Goal: Book appointment/travel/reservation

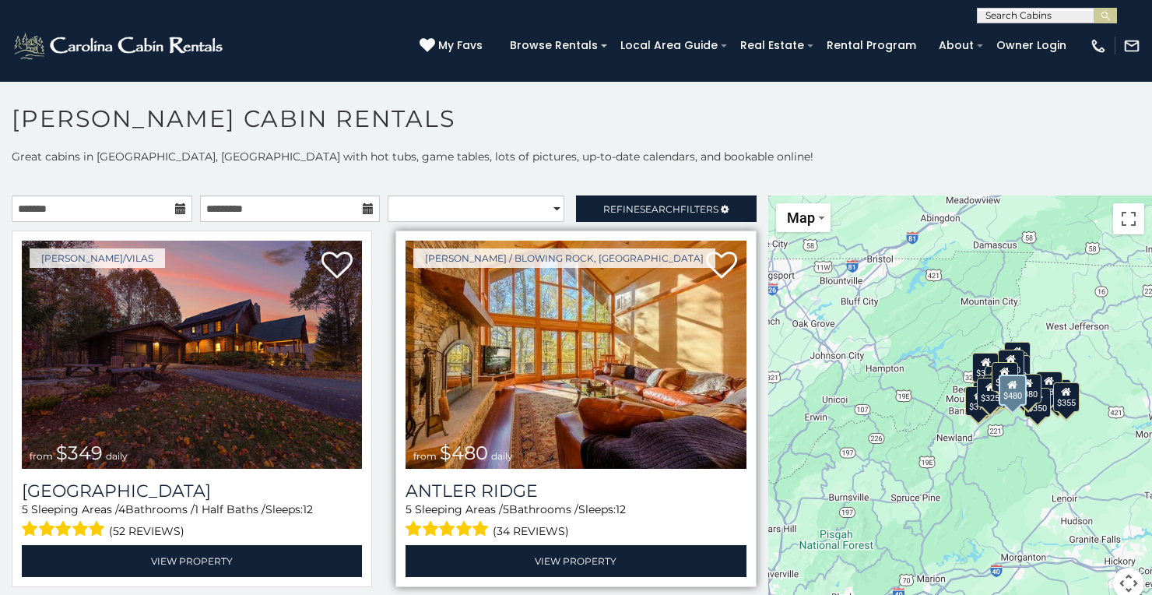
click at [582, 358] on img at bounding box center [575, 354] width 340 height 228
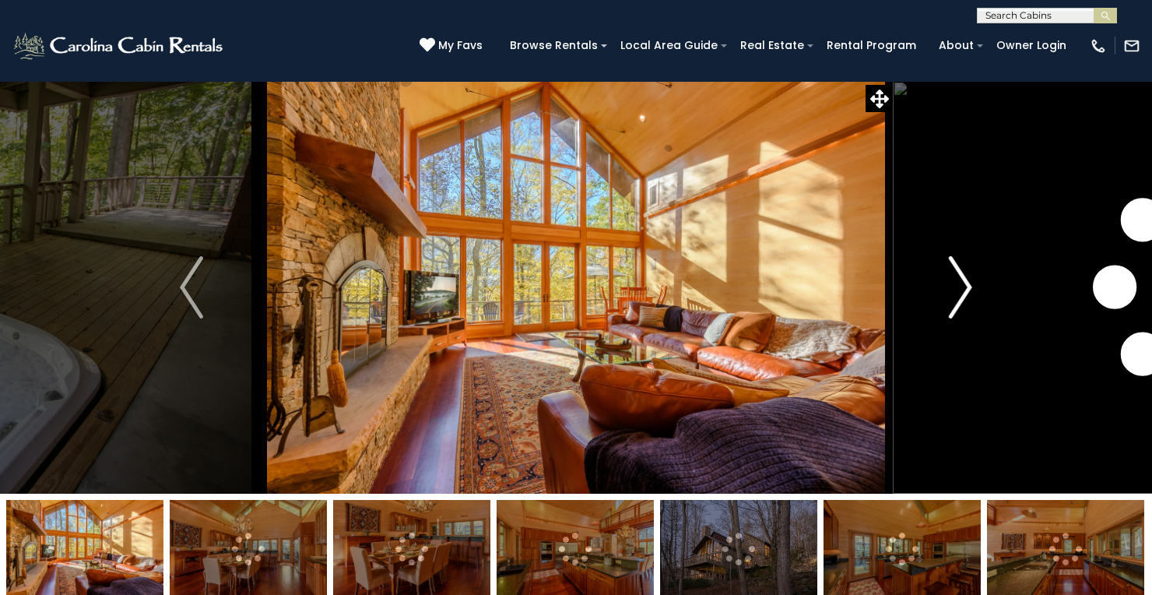
click at [958, 292] on img "Next" at bounding box center [960, 287] width 23 height 62
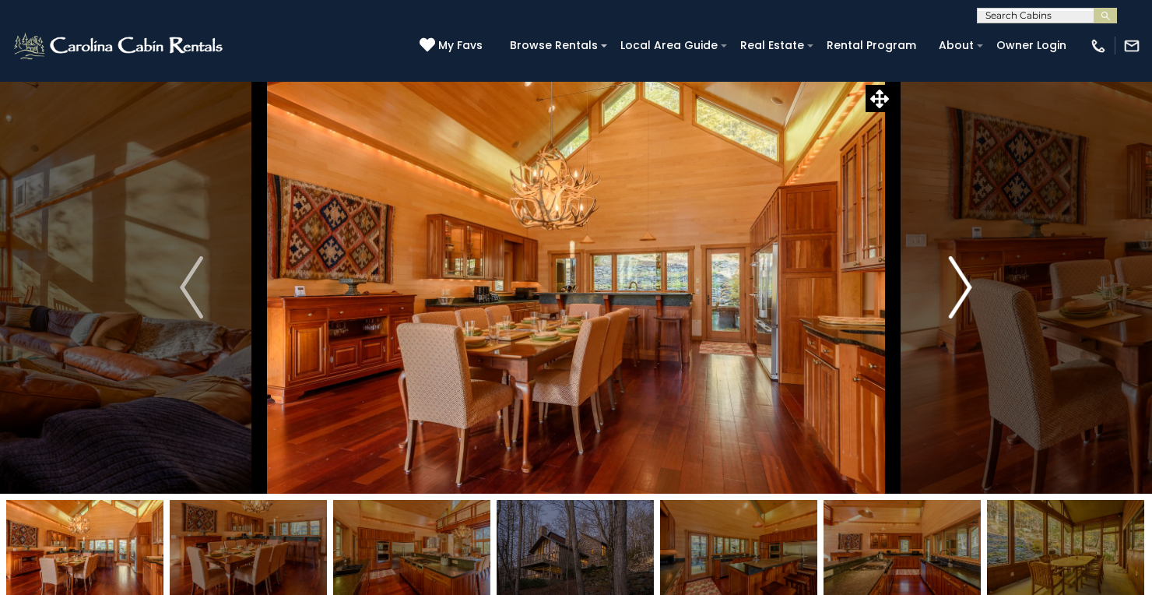
click at [956, 285] on img "Next" at bounding box center [960, 287] width 23 height 62
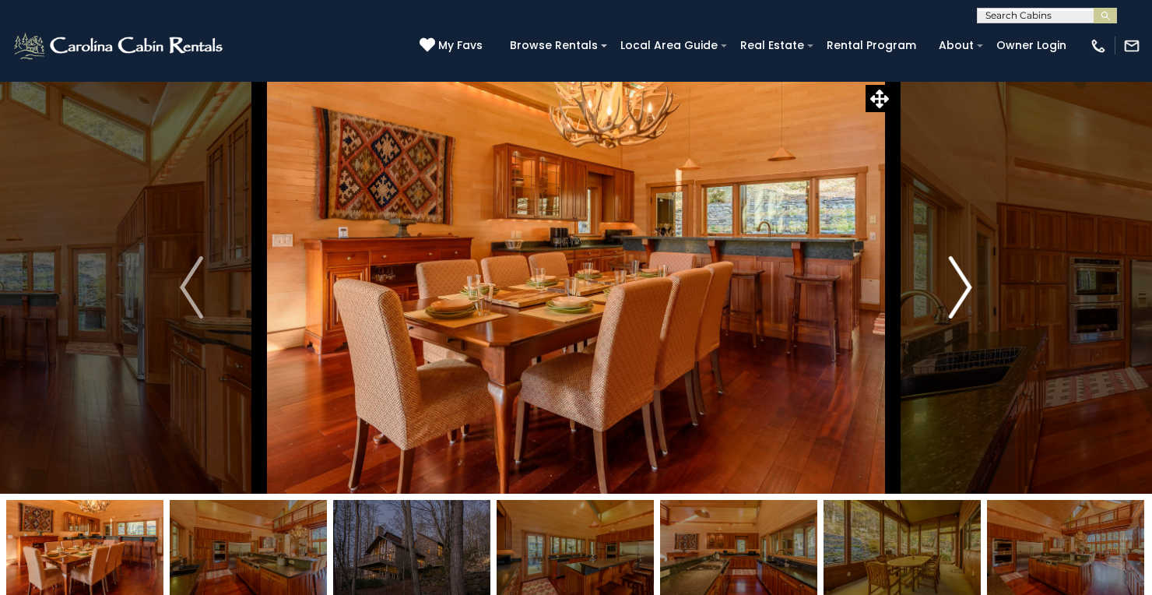
click at [956, 285] on img "Next" at bounding box center [960, 287] width 23 height 62
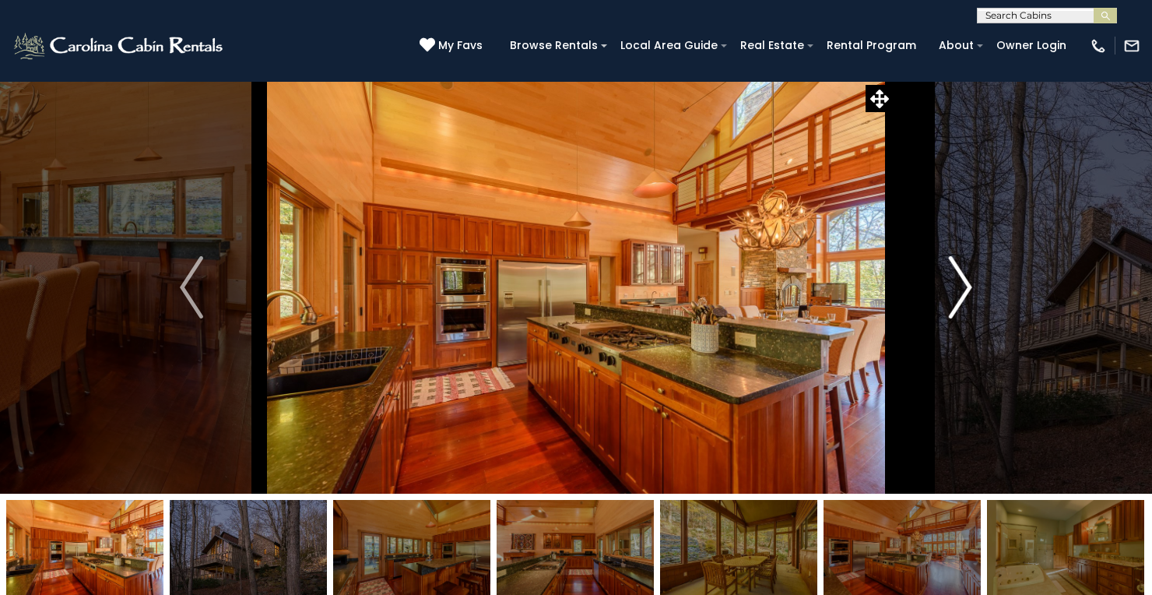
click at [956, 285] on img "Next" at bounding box center [960, 287] width 23 height 62
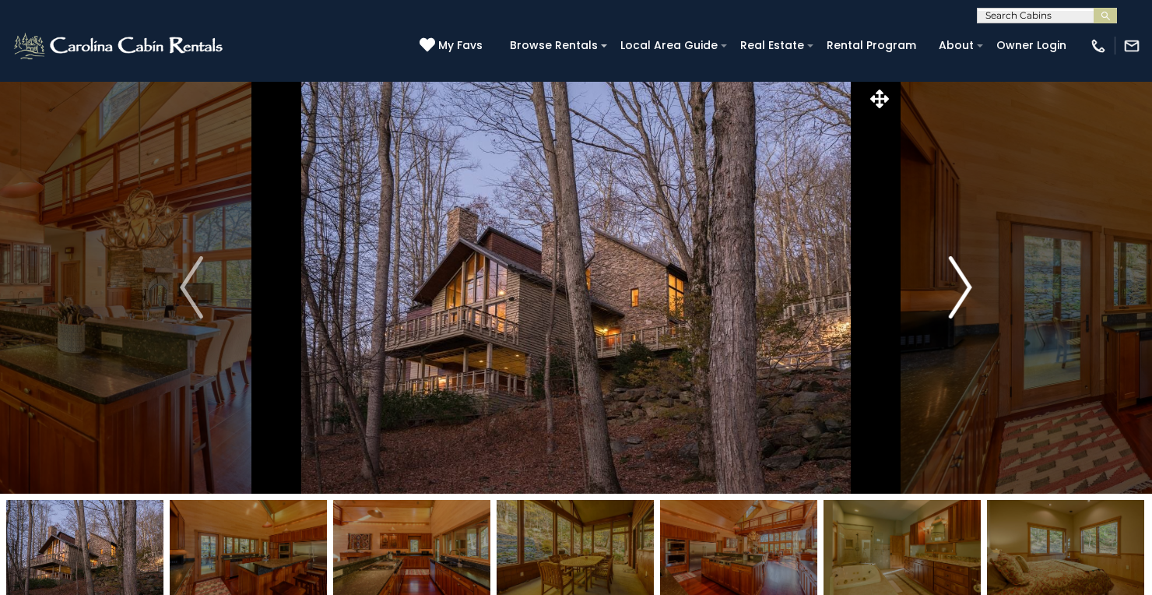
click at [956, 285] on img "Next" at bounding box center [960, 287] width 23 height 62
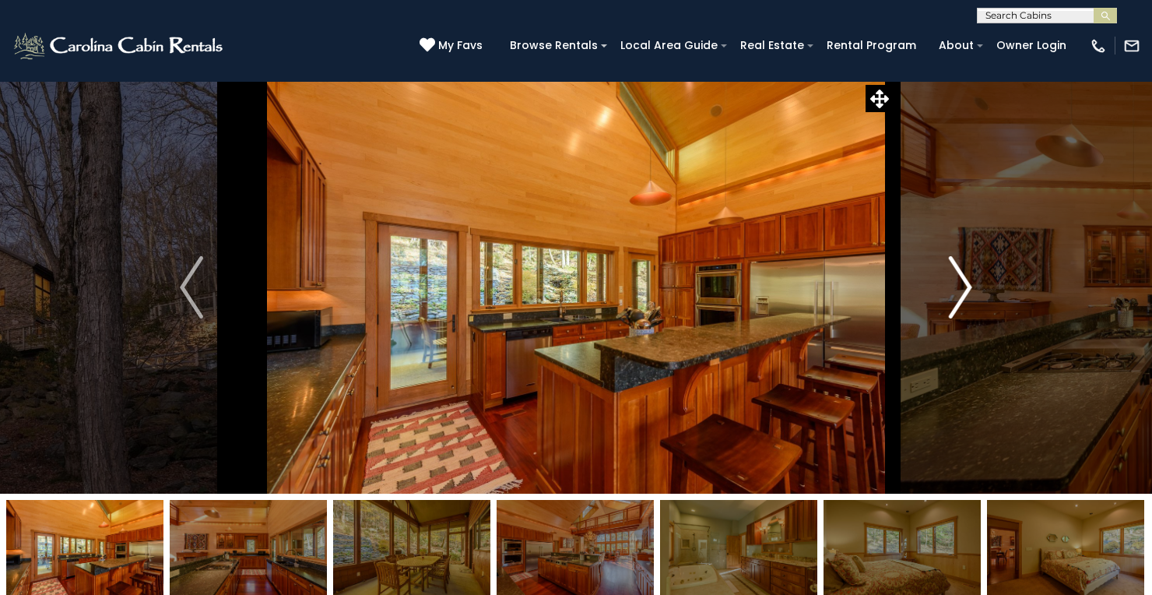
click at [956, 285] on img "Next" at bounding box center [960, 287] width 23 height 62
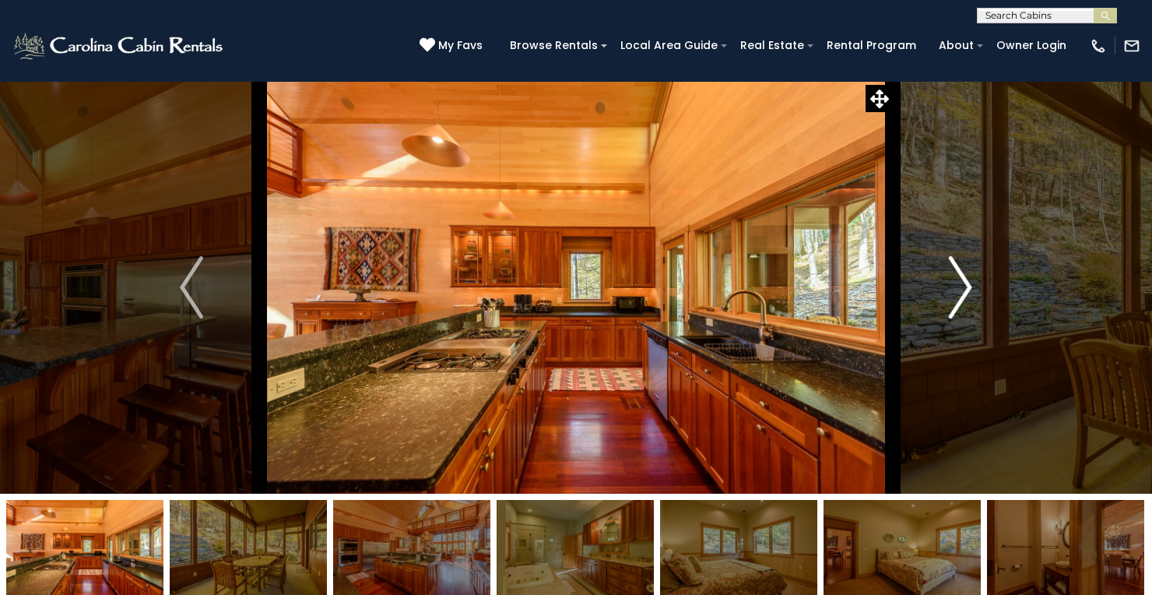
click at [956, 285] on img "Next" at bounding box center [960, 287] width 23 height 62
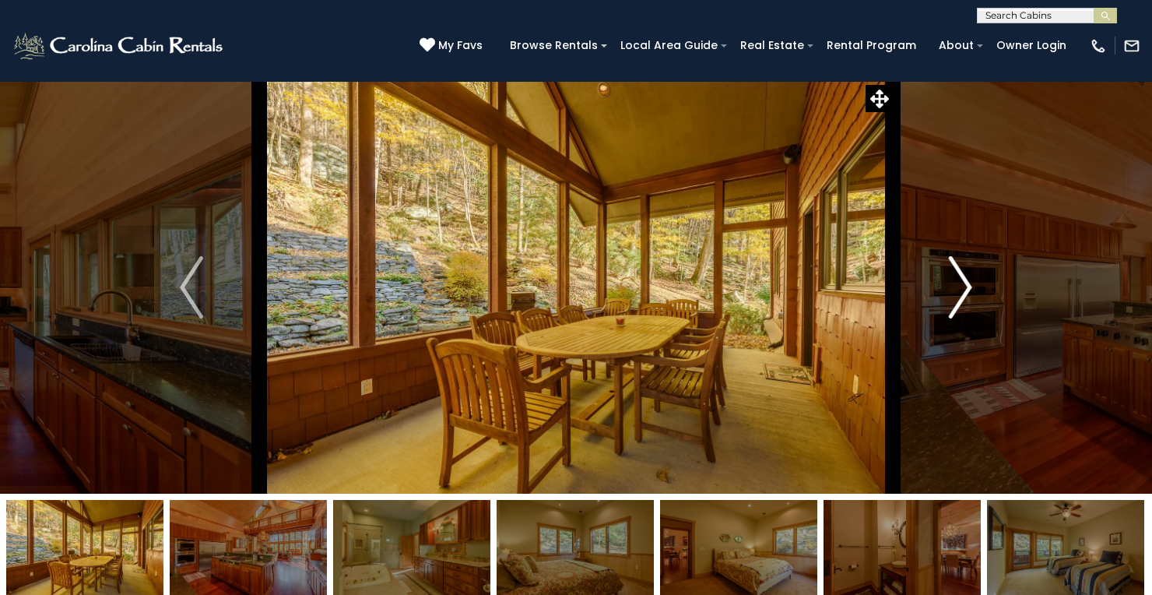
click at [956, 285] on img "Next" at bounding box center [960, 287] width 23 height 62
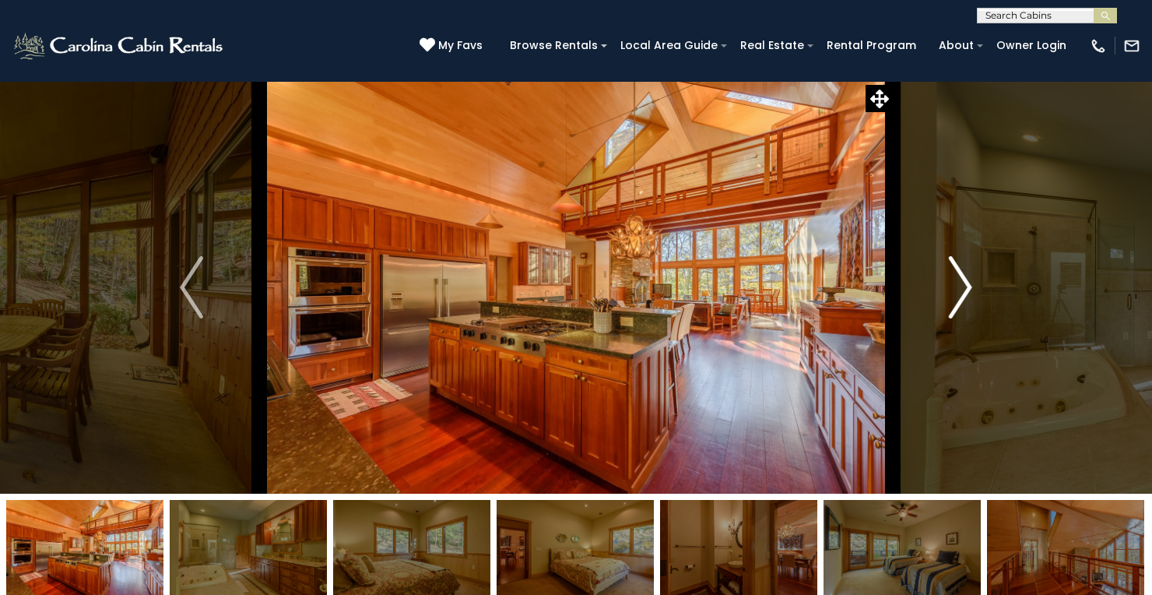
click at [956, 285] on img "Next" at bounding box center [960, 287] width 23 height 62
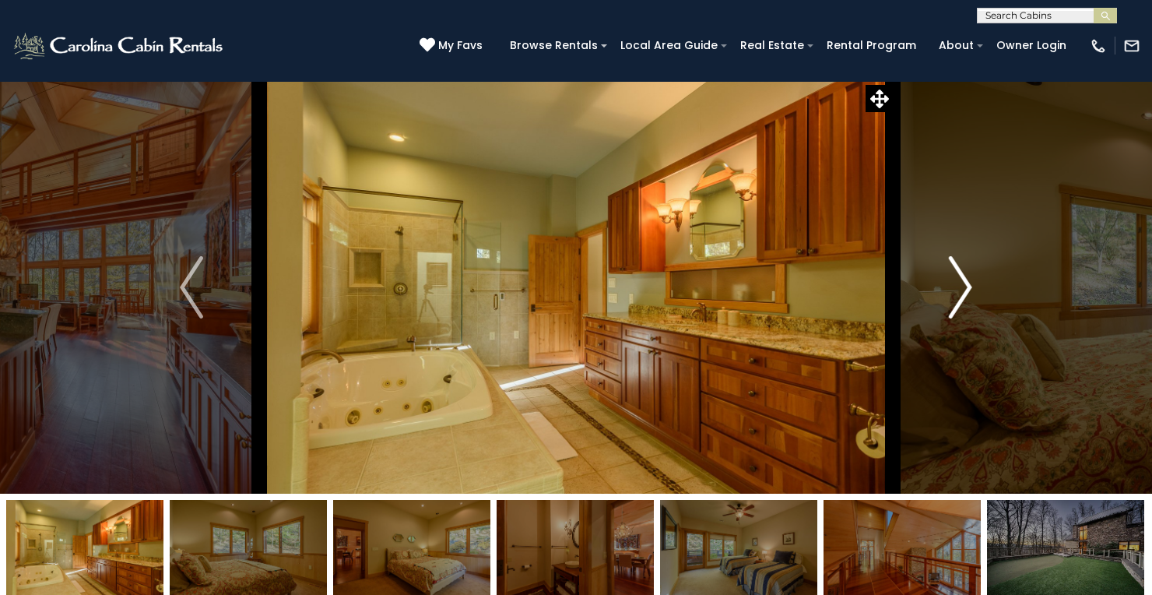
click at [956, 285] on img "Next" at bounding box center [960, 287] width 23 height 62
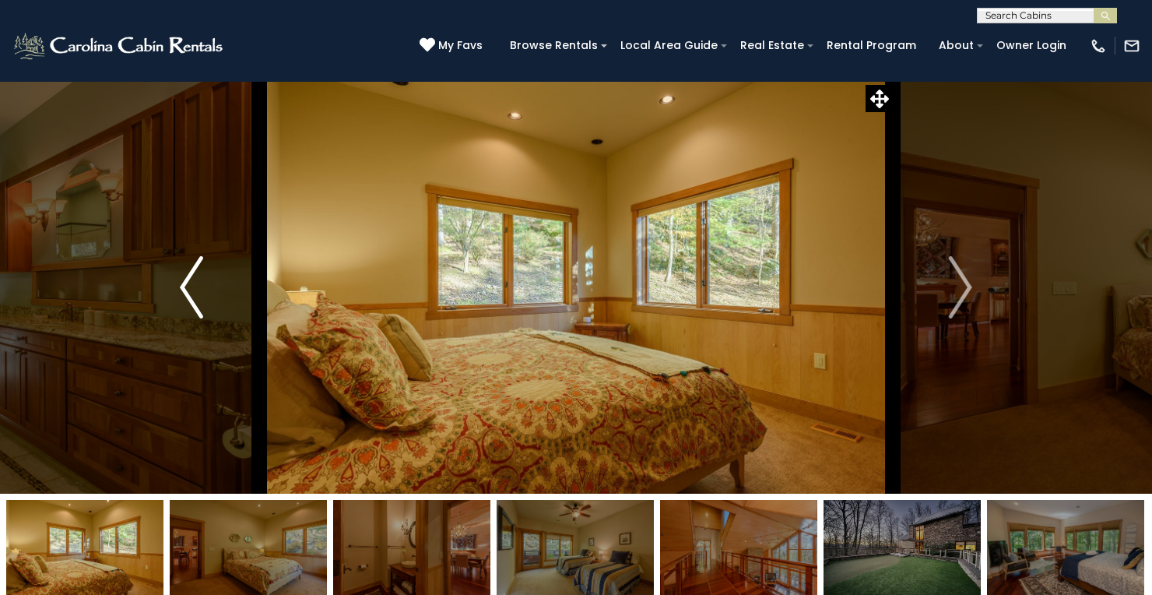
click at [188, 283] on img "Previous" at bounding box center [191, 287] width 23 height 62
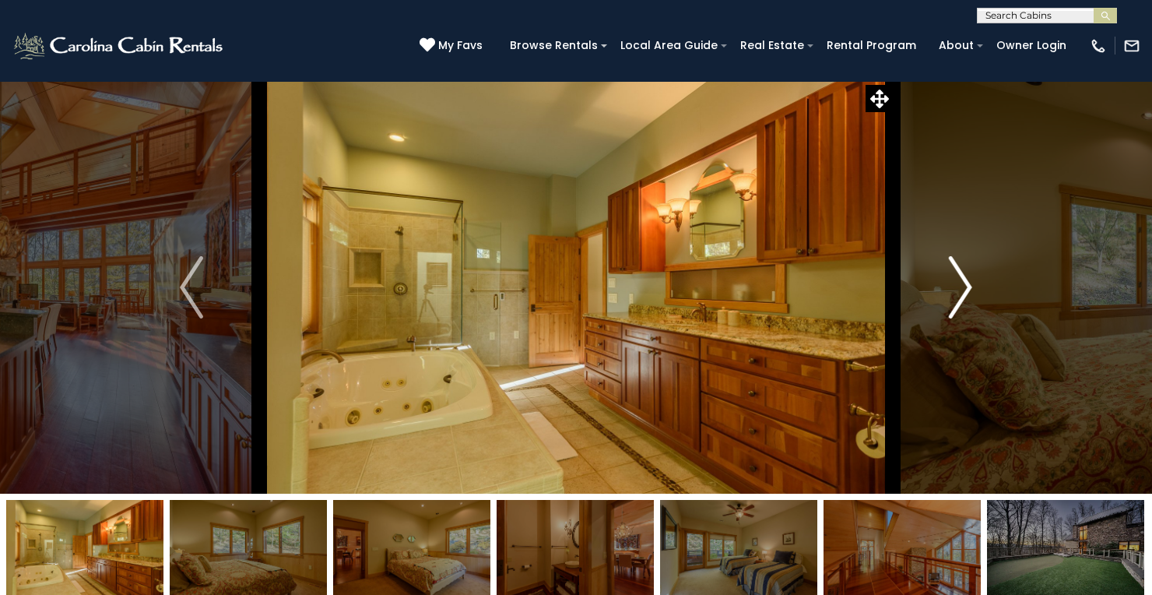
click at [963, 291] on img "Next" at bounding box center [960, 287] width 23 height 62
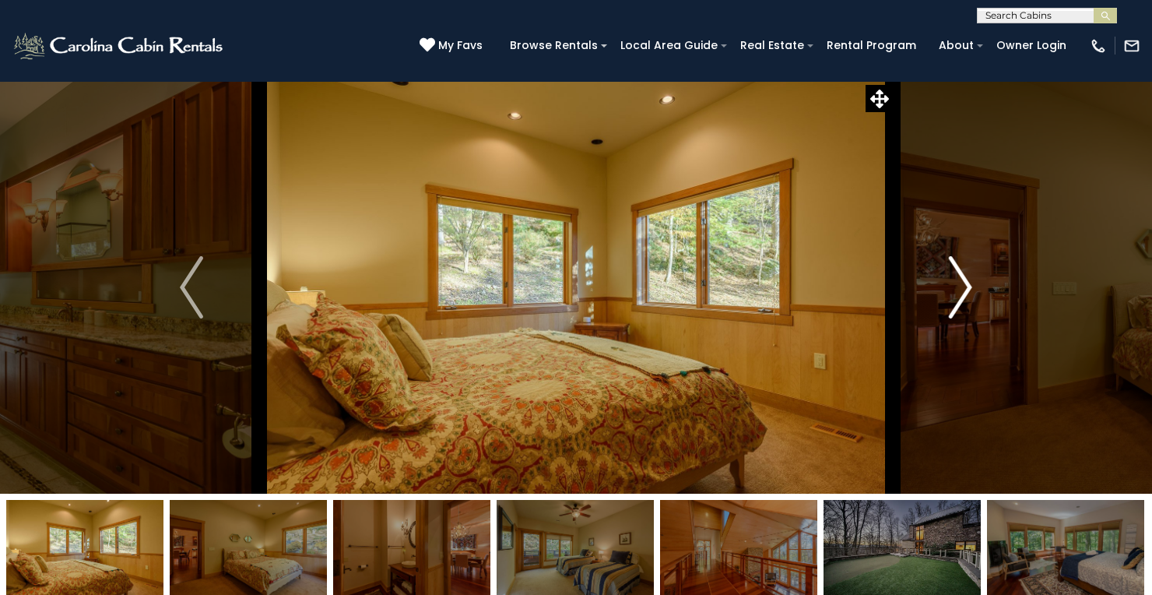
click at [963, 291] on img "Next" at bounding box center [960, 287] width 23 height 62
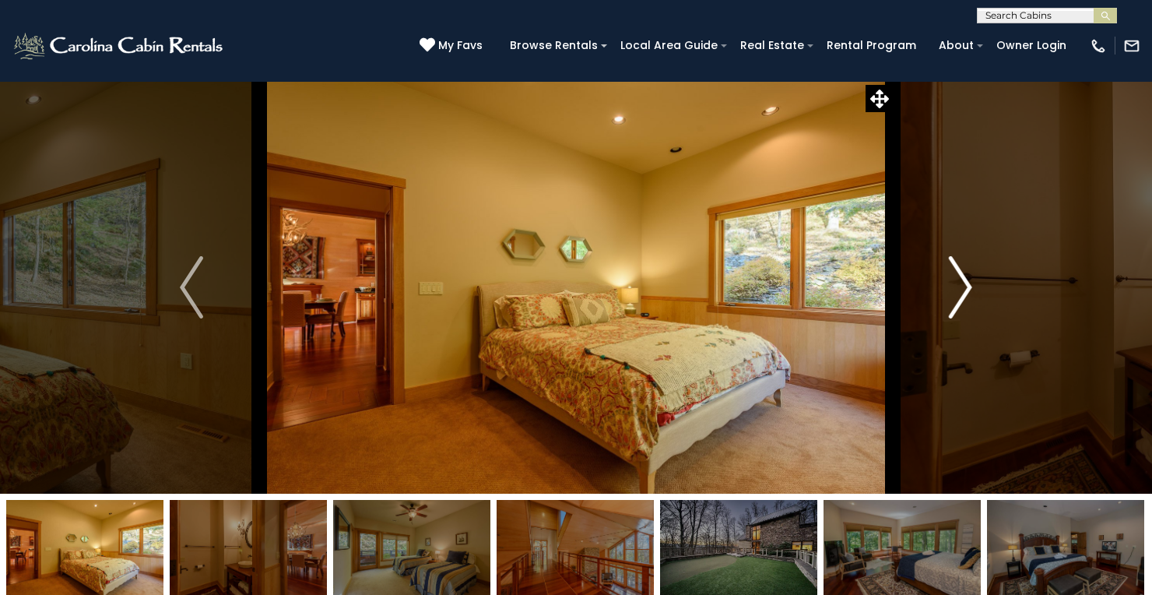
click at [963, 291] on img "Next" at bounding box center [960, 287] width 23 height 62
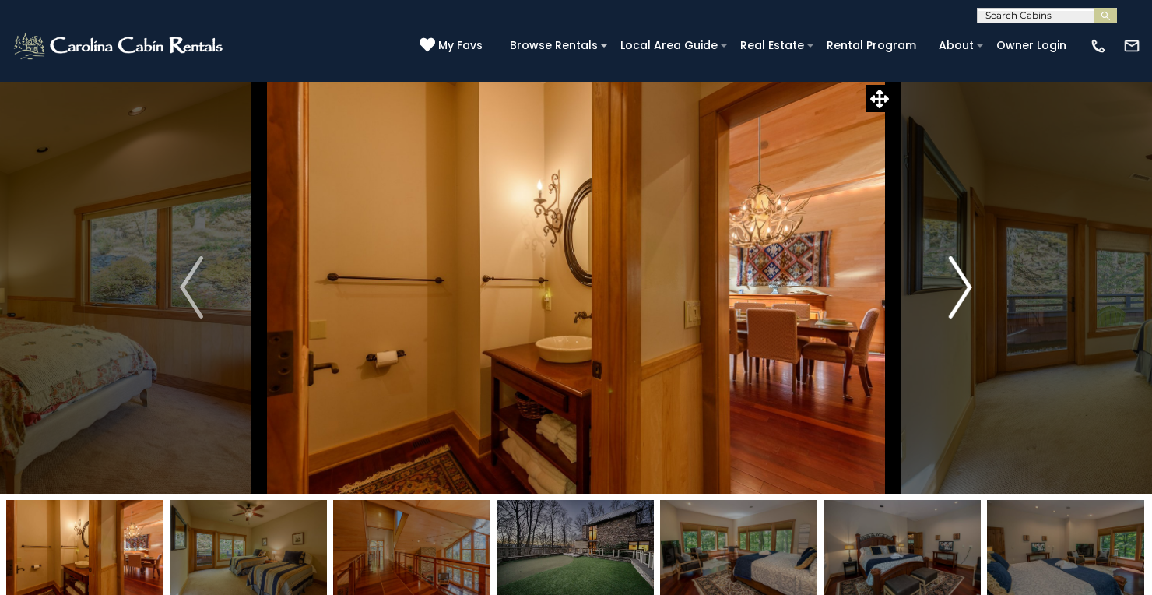
click at [963, 291] on img "Next" at bounding box center [960, 287] width 23 height 62
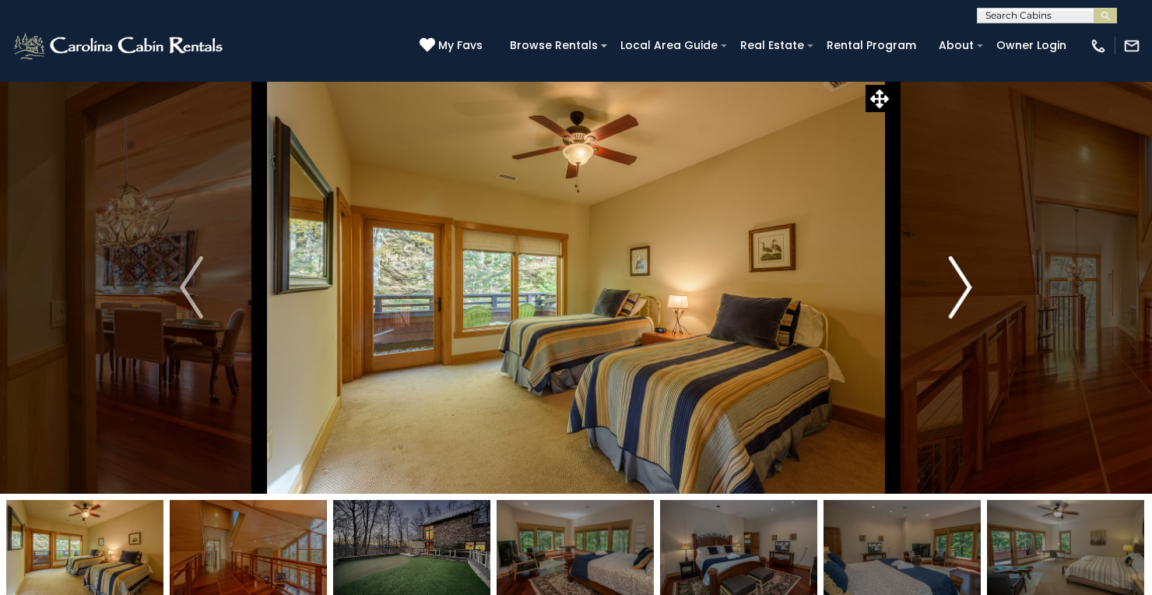
click at [963, 291] on img "Next" at bounding box center [960, 287] width 23 height 62
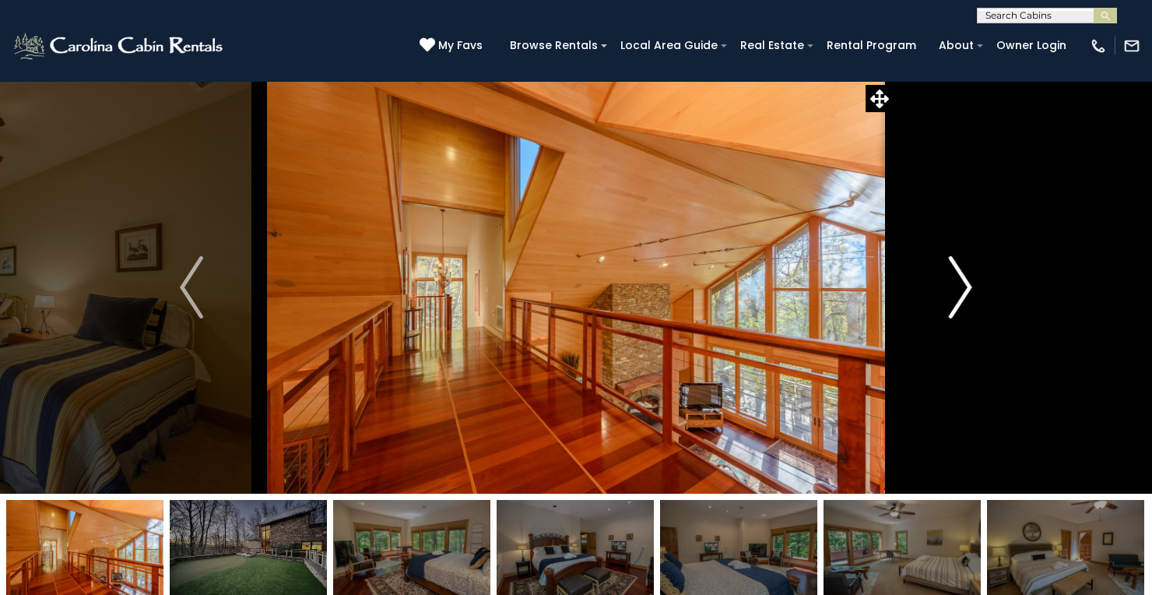
click at [963, 291] on img "Next" at bounding box center [960, 287] width 23 height 62
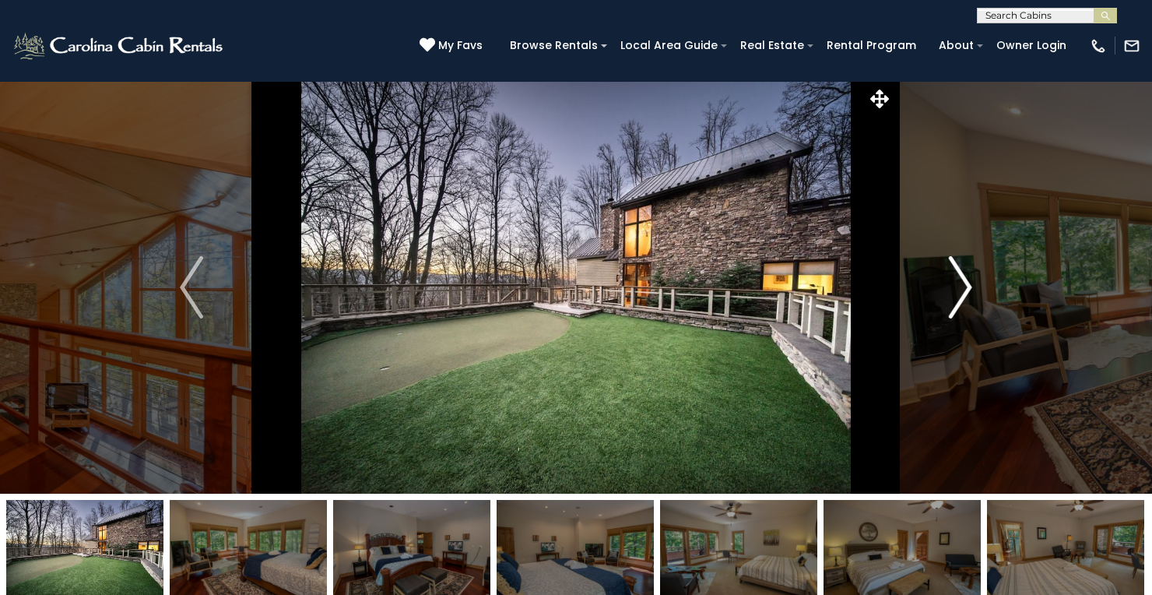
click at [963, 291] on img "Next" at bounding box center [960, 287] width 23 height 62
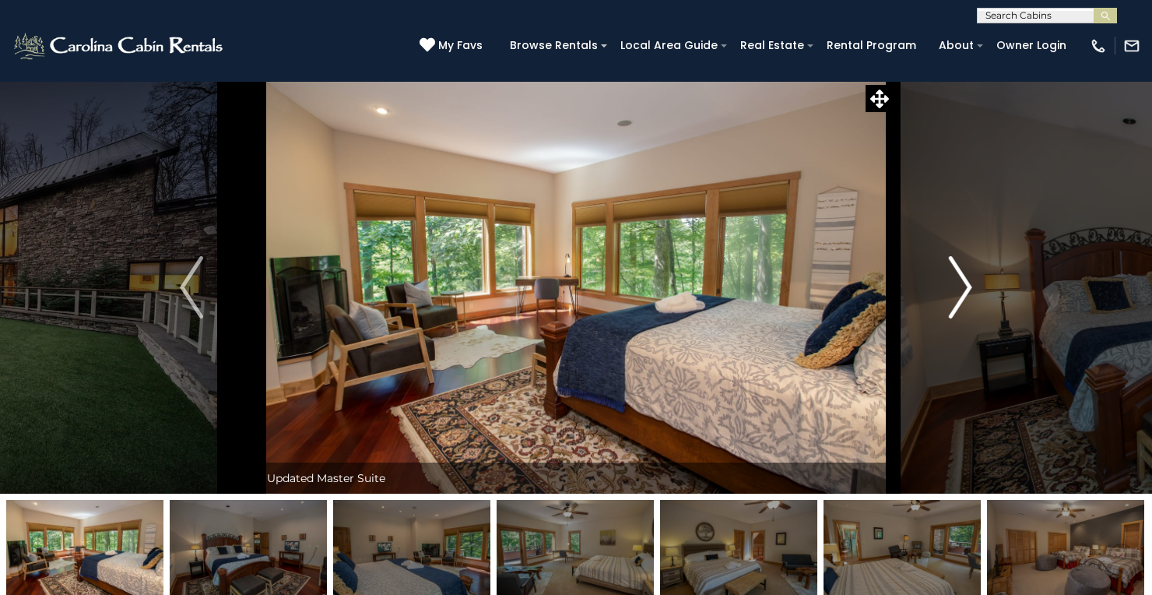
click at [963, 291] on img "Next" at bounding box center [960, 287] width 23 height 62
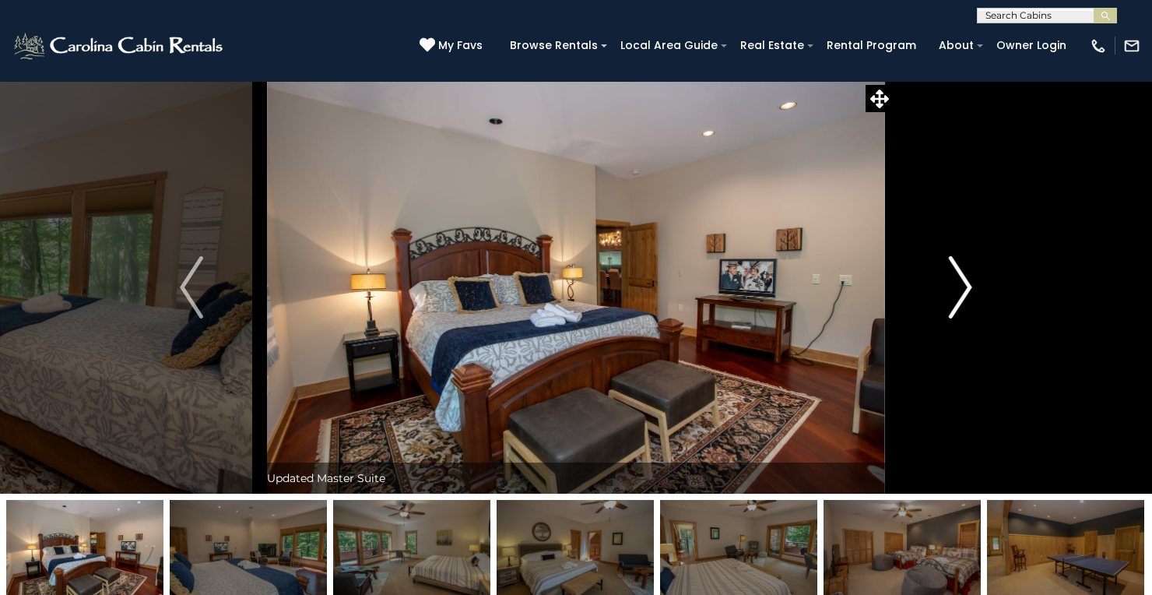
click at [963, 291] on img "Next" at bounding box center [960, 287] width 23 height 62
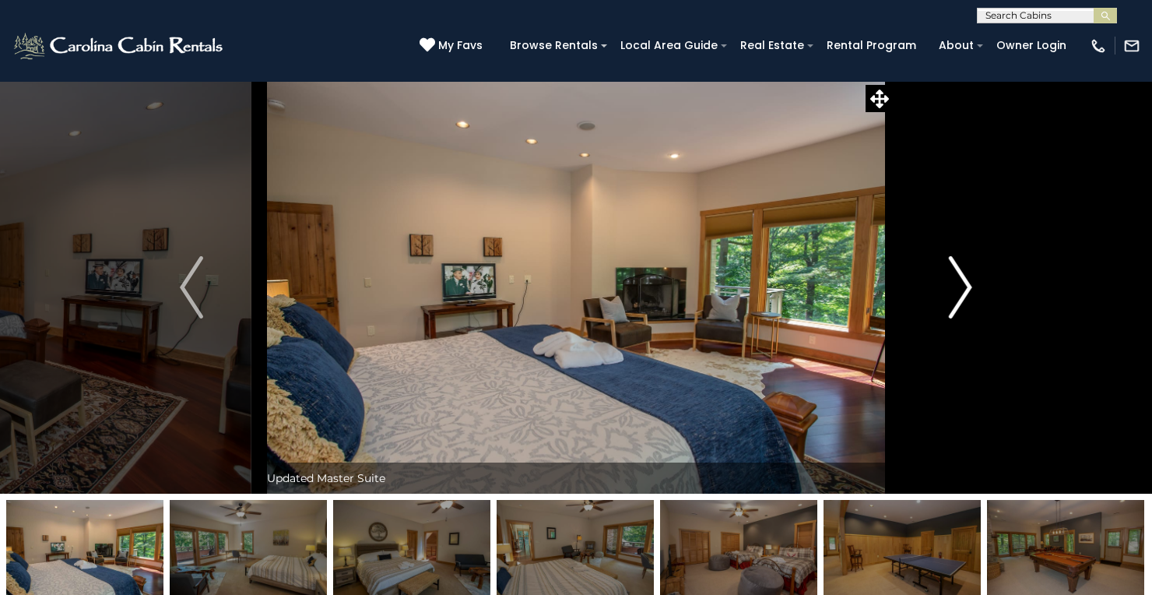
click at [963, 291] on img "Next" at bounding box center [960, 287] width 23 height 62
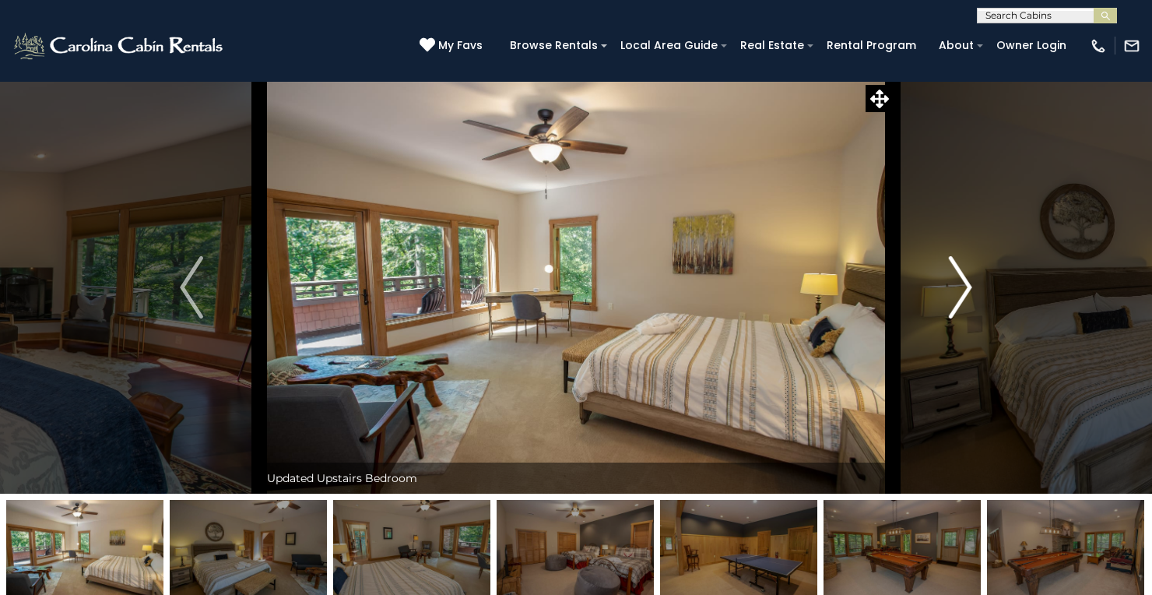
click at [963, 291] on img "Next" at bounding box center [960, 287] width 23 height 62
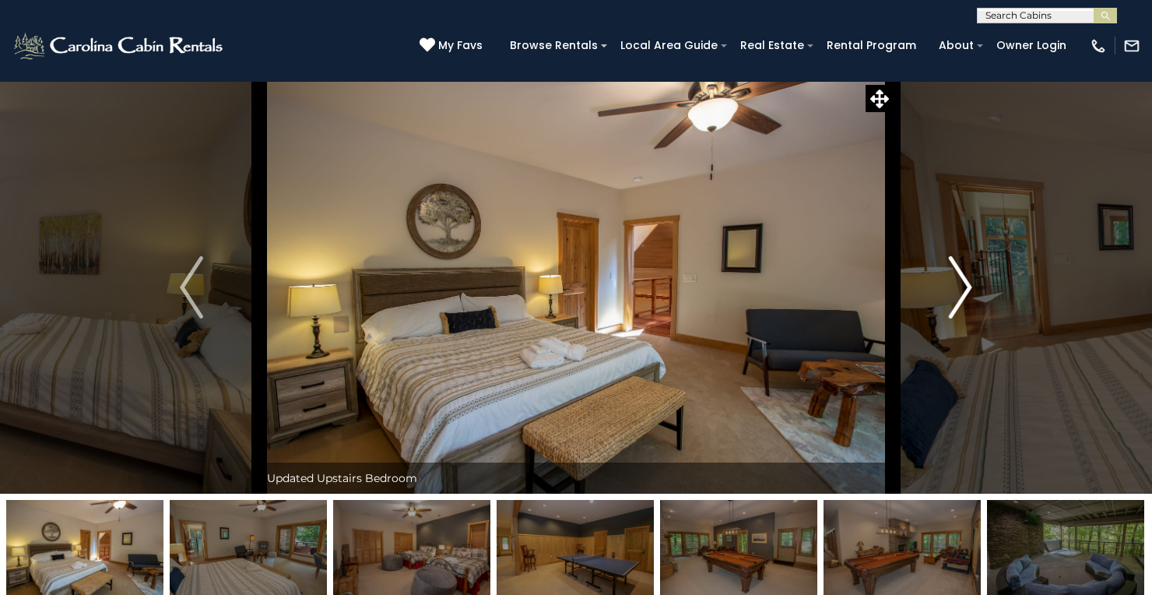
click at [963, 291] on img "Next" at bounding box center [960, 287] width 23 height 62
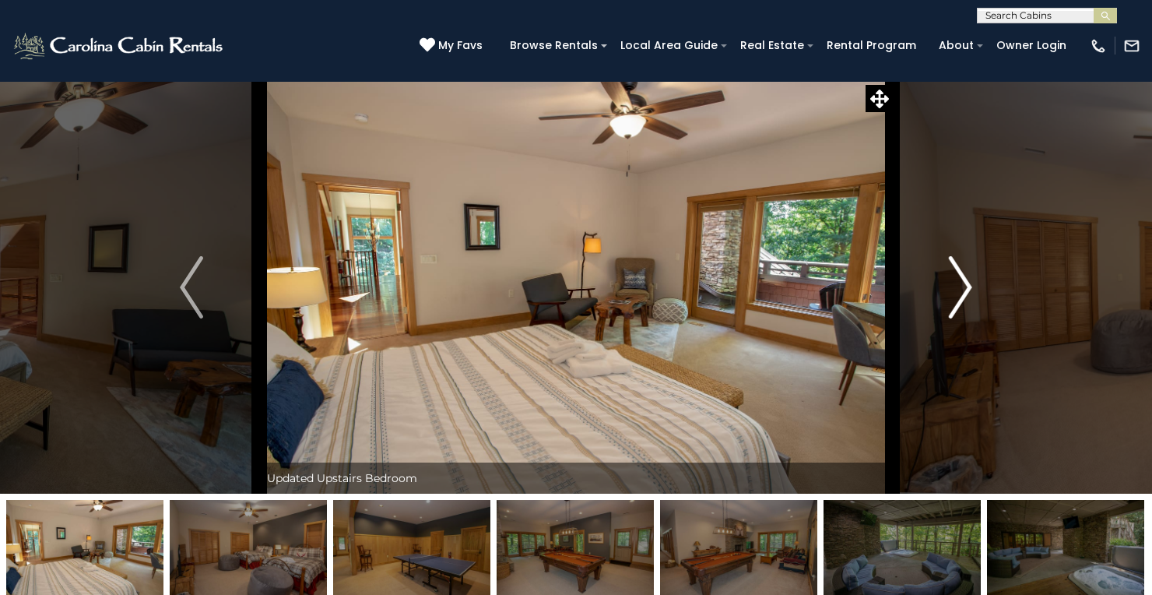
click at [963, 291] on img "Next" at bounding box center [960, 287] width 23 height 62
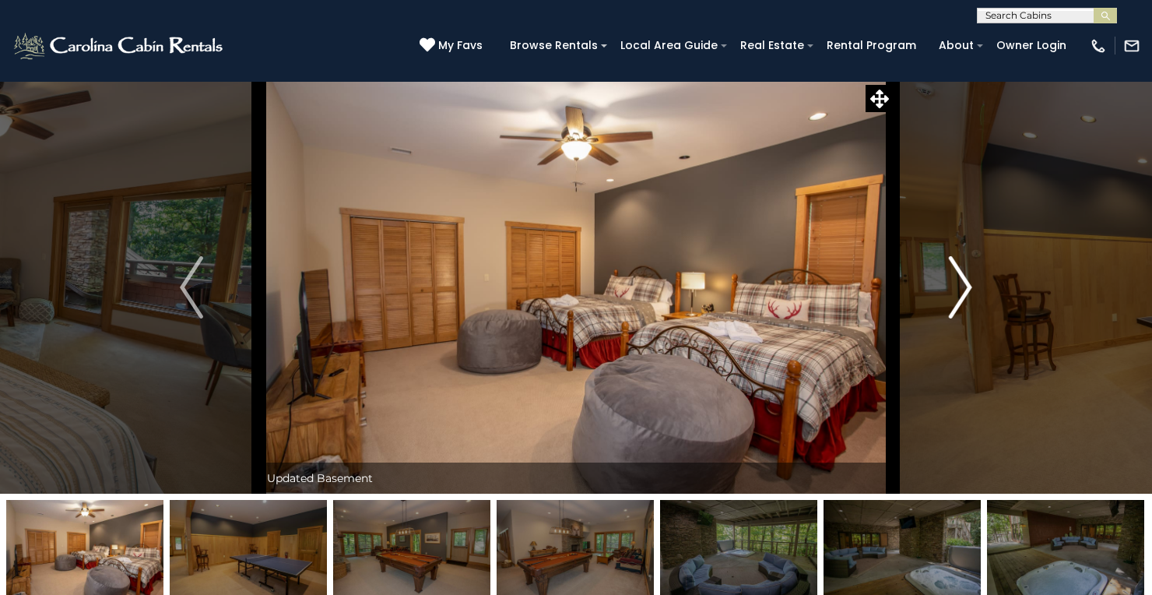
click at [963, 291] on img "Next" at bounding box center [960, 287] width 23 height 62
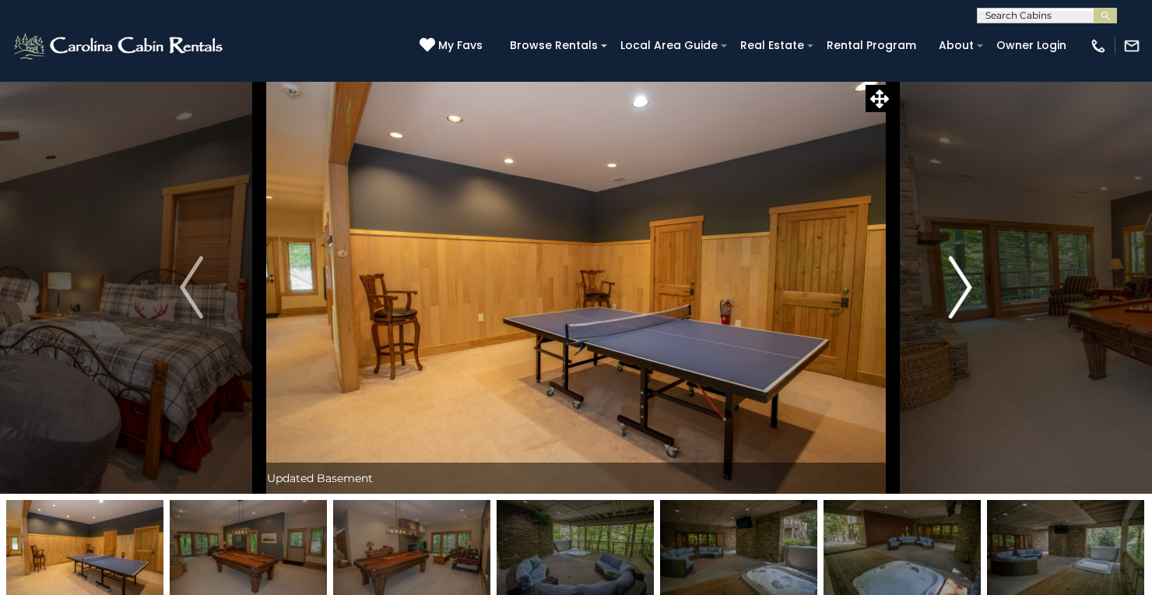
click at [963, 291] on img "Next" at bounding box center [960, 287] width 23 height 62
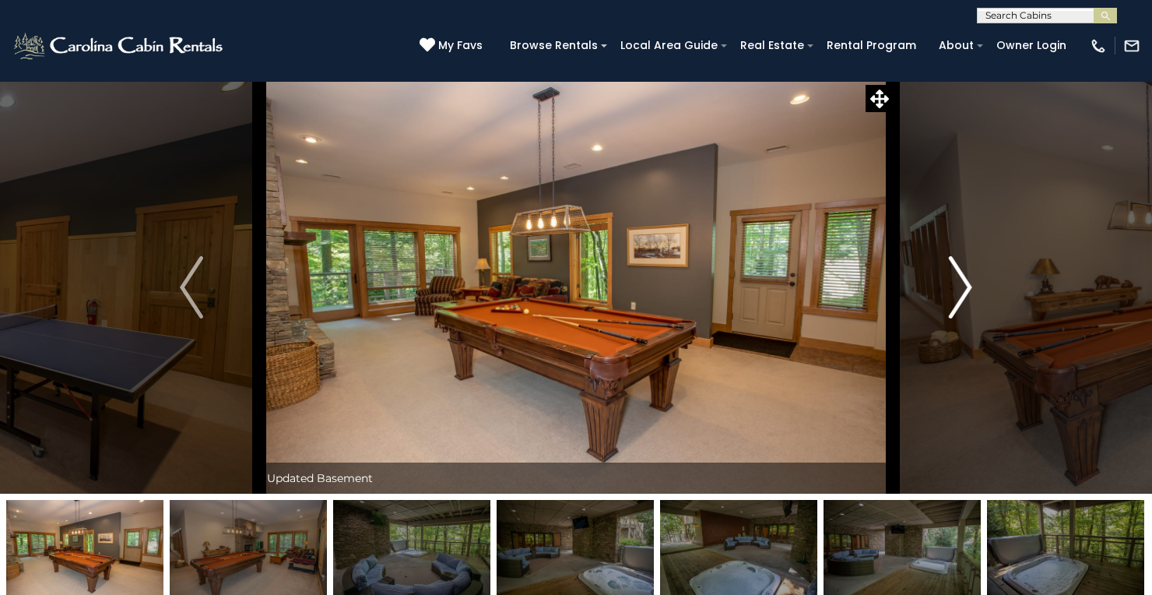
click at [963, 291] on img "Next" at bounding box center [960, 287] width 23 height 62
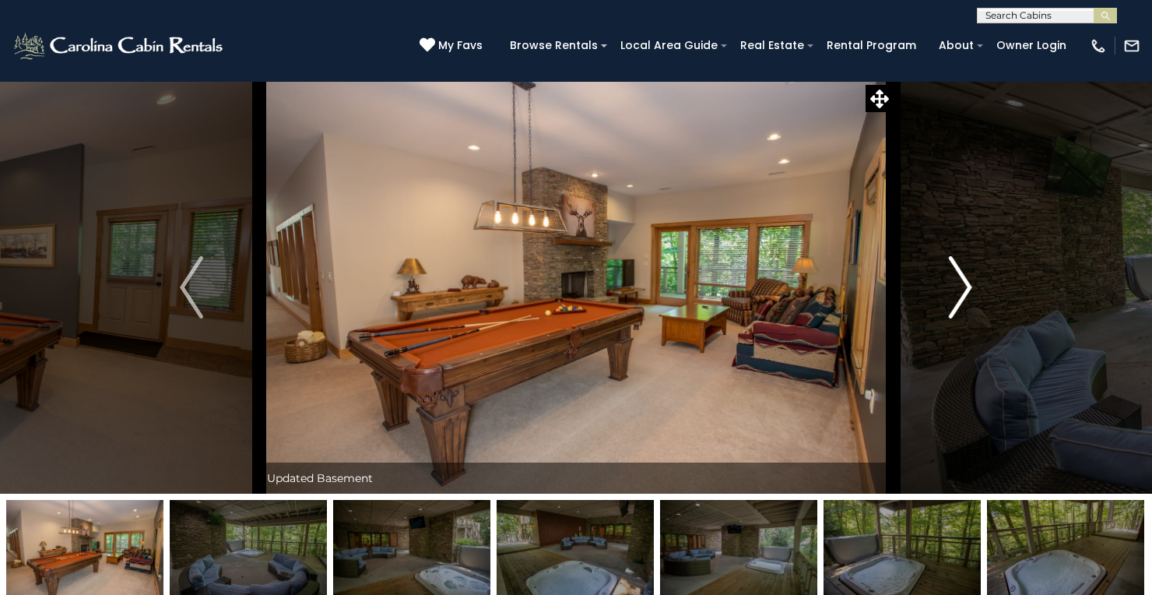
click at [963, 291] on img "Next" at bounding box center [960, 287] width 23 height 62
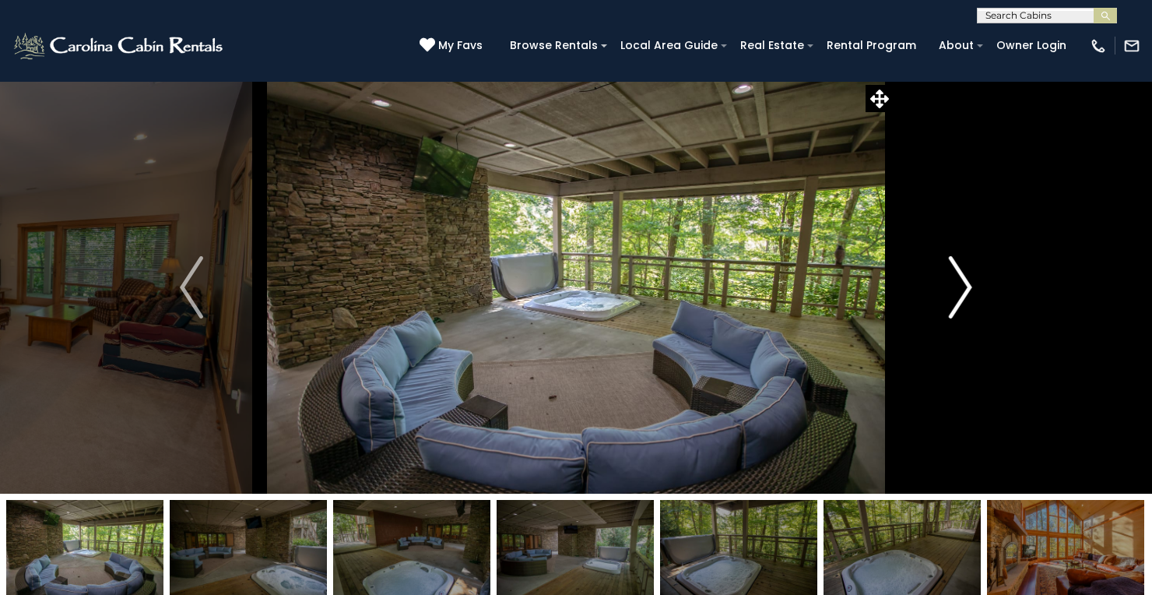
click at [963, 291] on img "Next" at bounding box center [960, 287] width 23 height 62
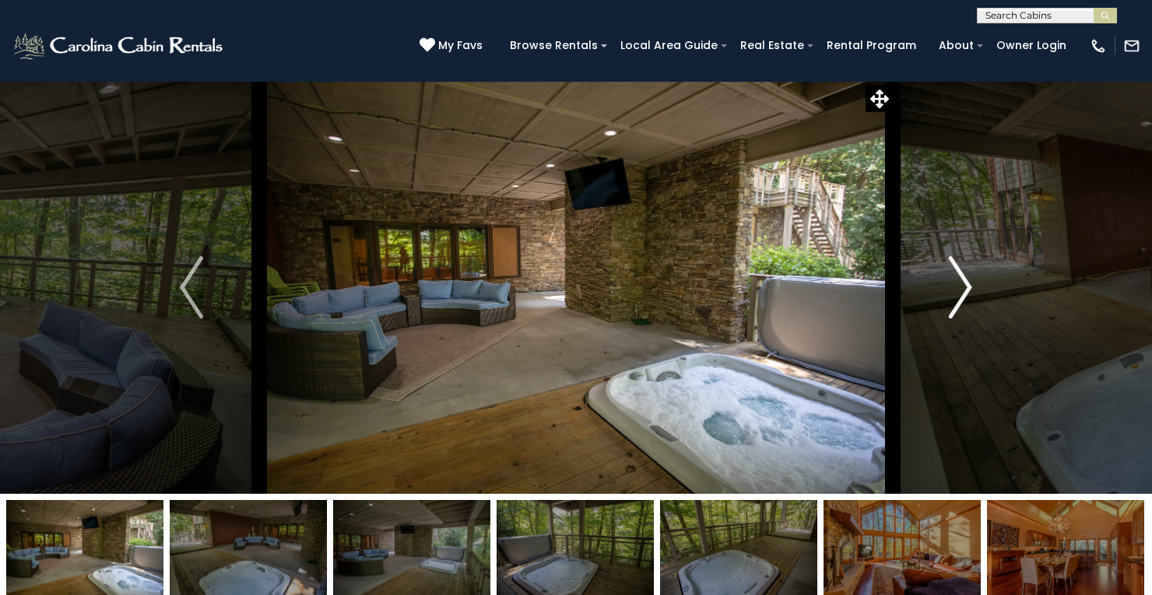
click at [963, 291] on img "Next" at bounding box center [960, 287] width 23 height 62
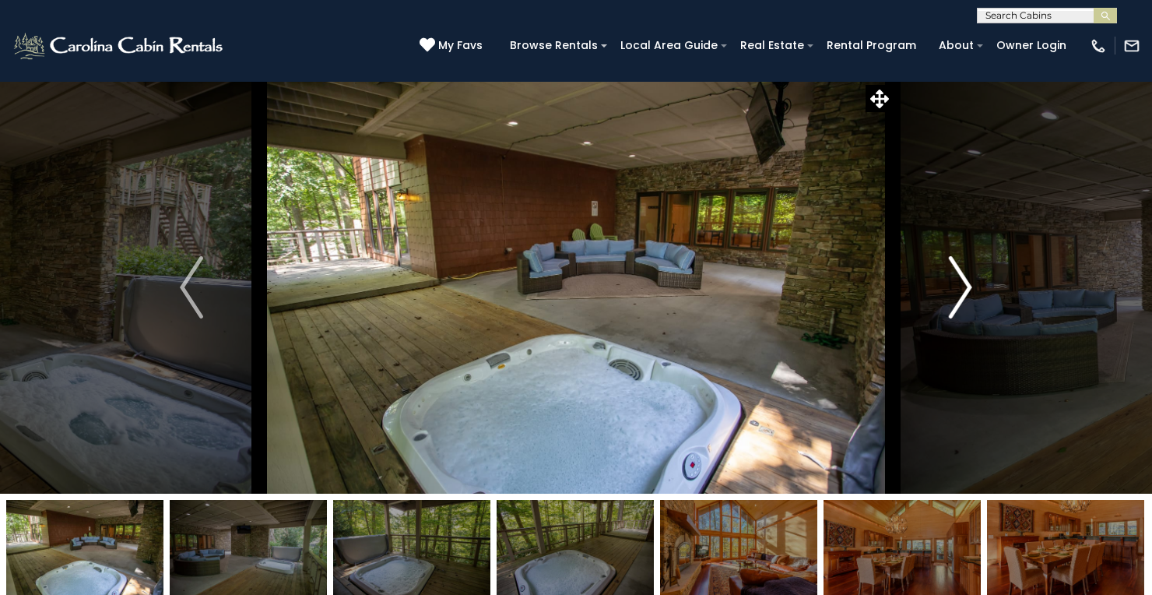
click at [963, 291] on img "Next" at bounding box center [960, 287] width 23 height 62
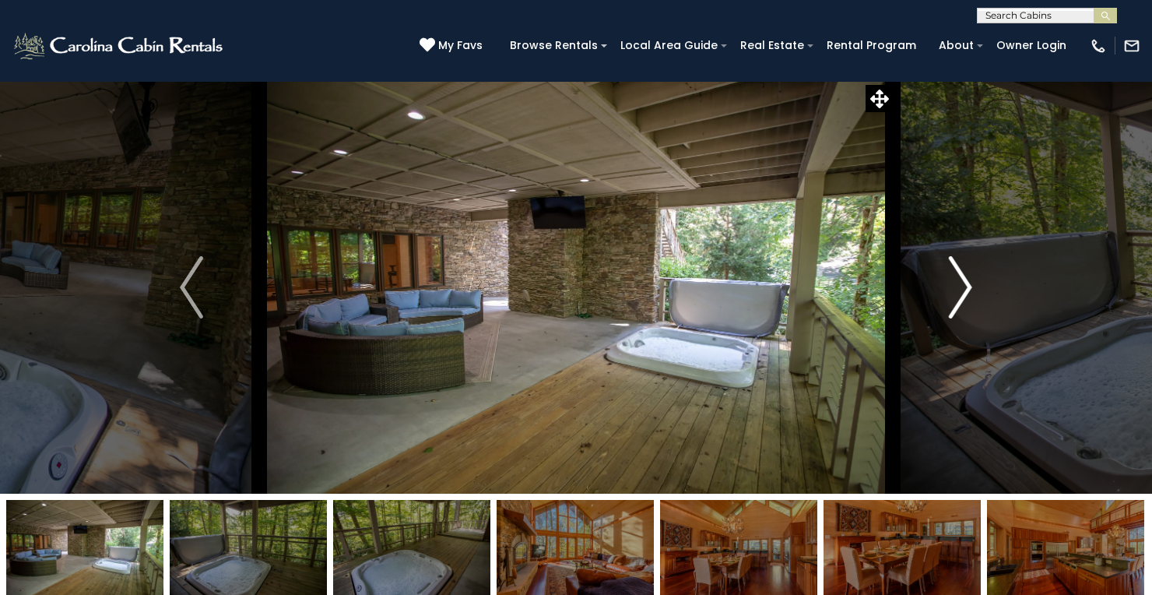
click at [963, 291] on img "Next" at bounding box center [960, 287] width 23 height 62
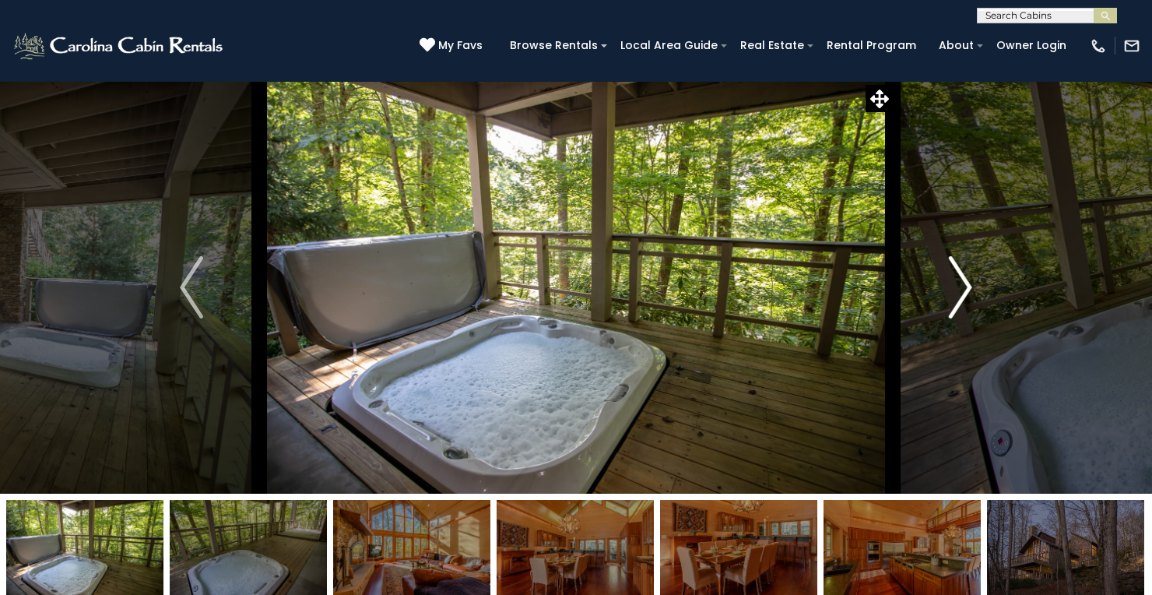
click at [963, 291] on img "Next" at bounding box center [960, 287] width 23 height 62
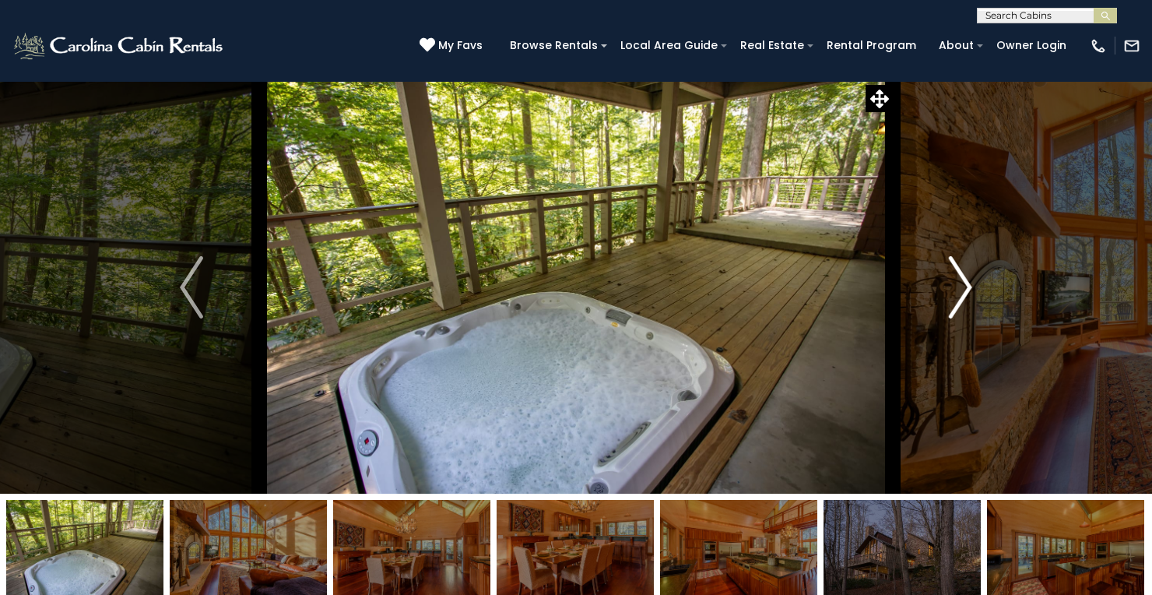
click at [963, 291] on img "Next" at bounding box center [960, 287] width 23 height 62
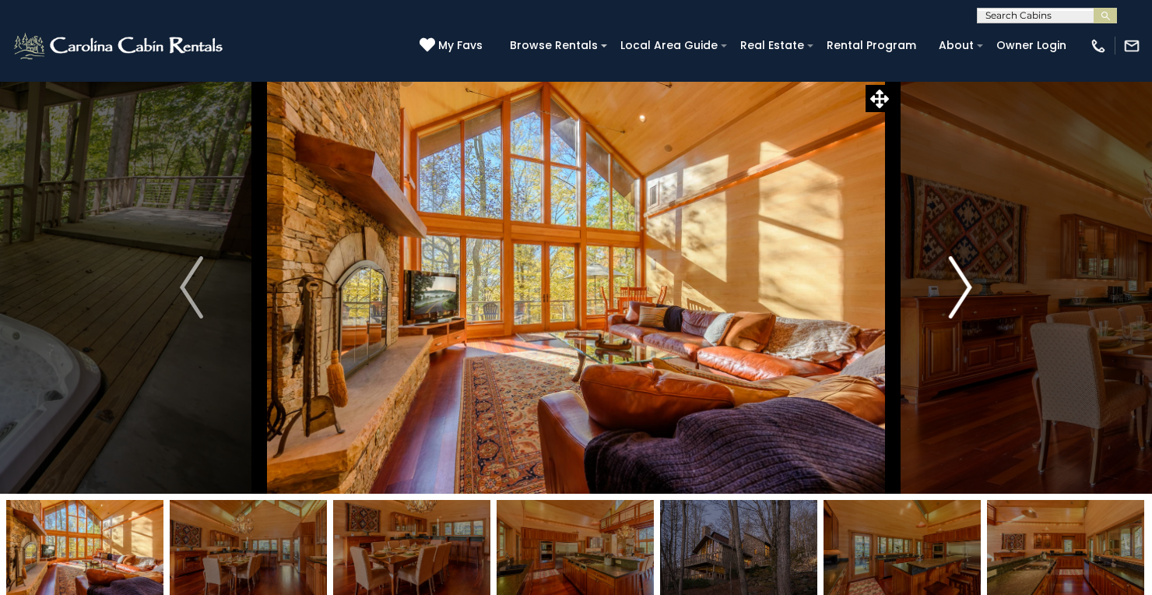
click at [963, 291] on img "Next" at bounding box center [960, 287] width 23 height 62
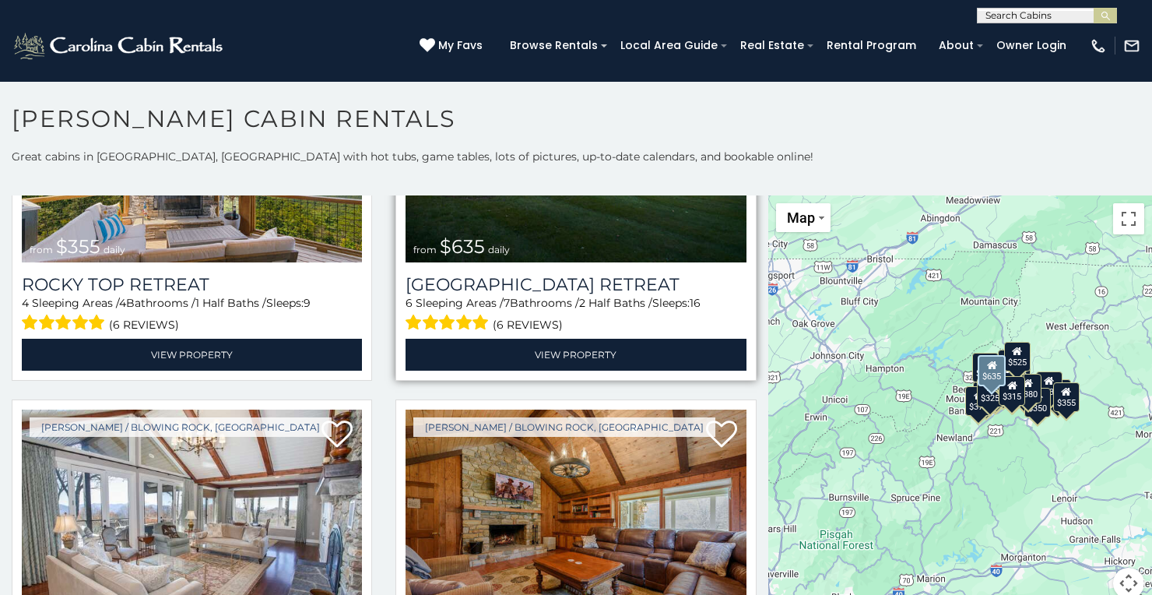
scroll to position [1182, 0]
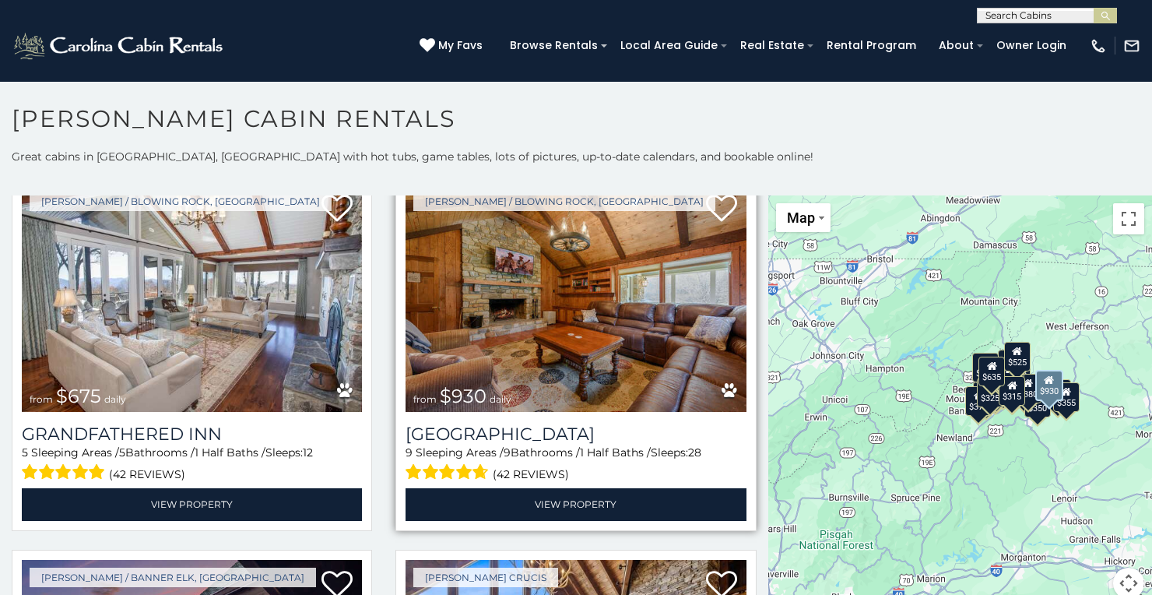
click at [537, 273] on img at bounding box center [575, 298] width 340 height 228
click at [575, 317] on img at bounding box center [575, 298] width 340 height 228
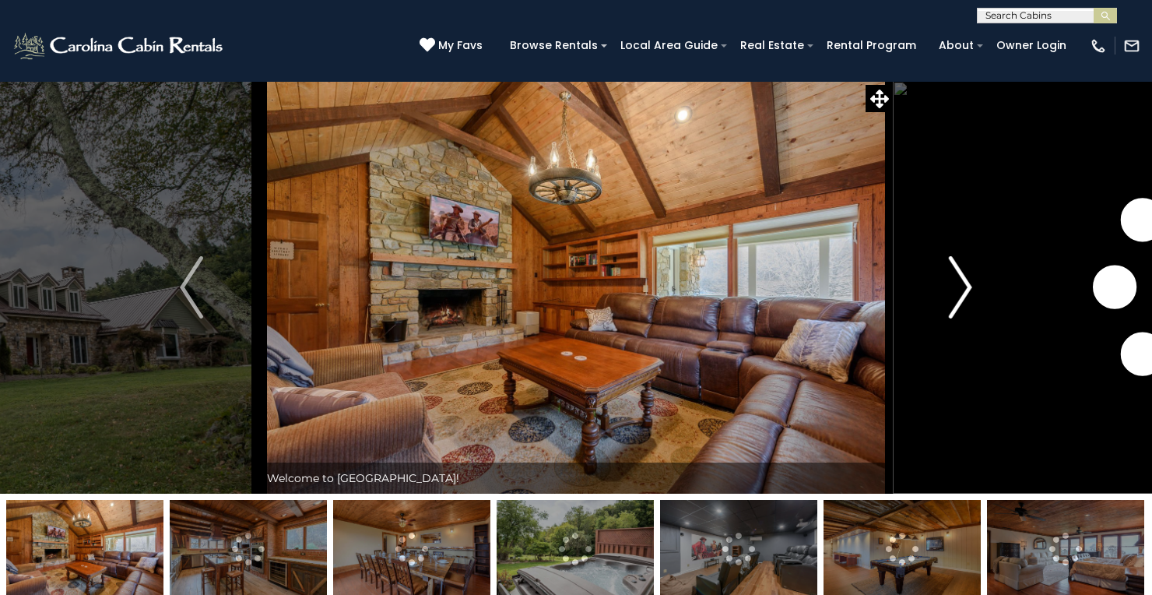
click at [962, 284] on img "Next" at bounding box center [960, 287] width 23 height 62
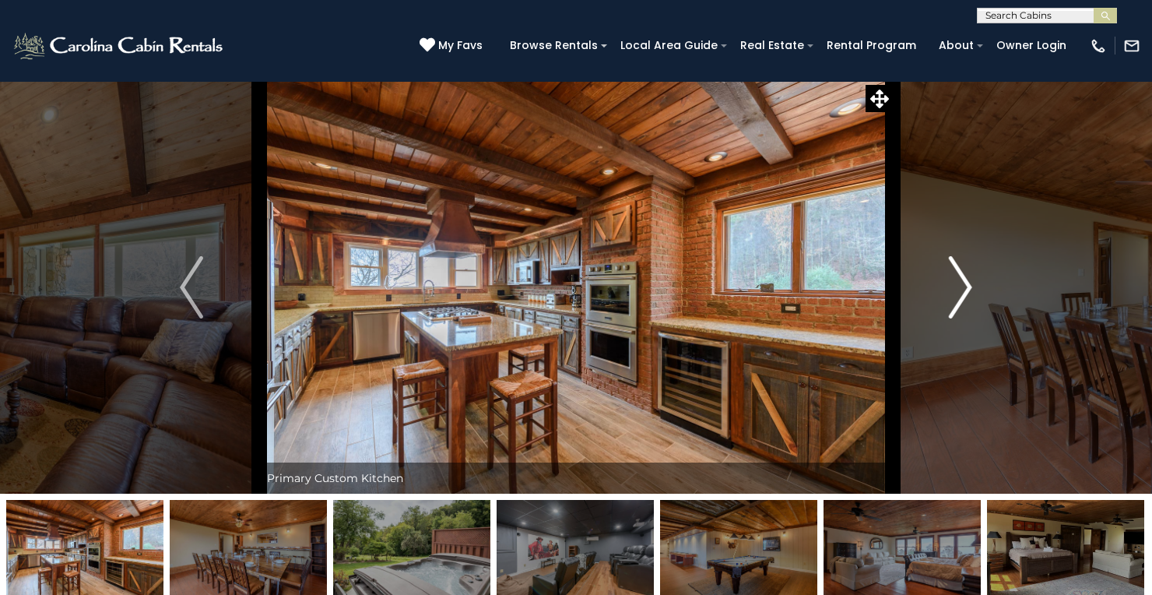
click at [962, 284] on img "Next" at bounding box center [960, 287] width 23 height 62
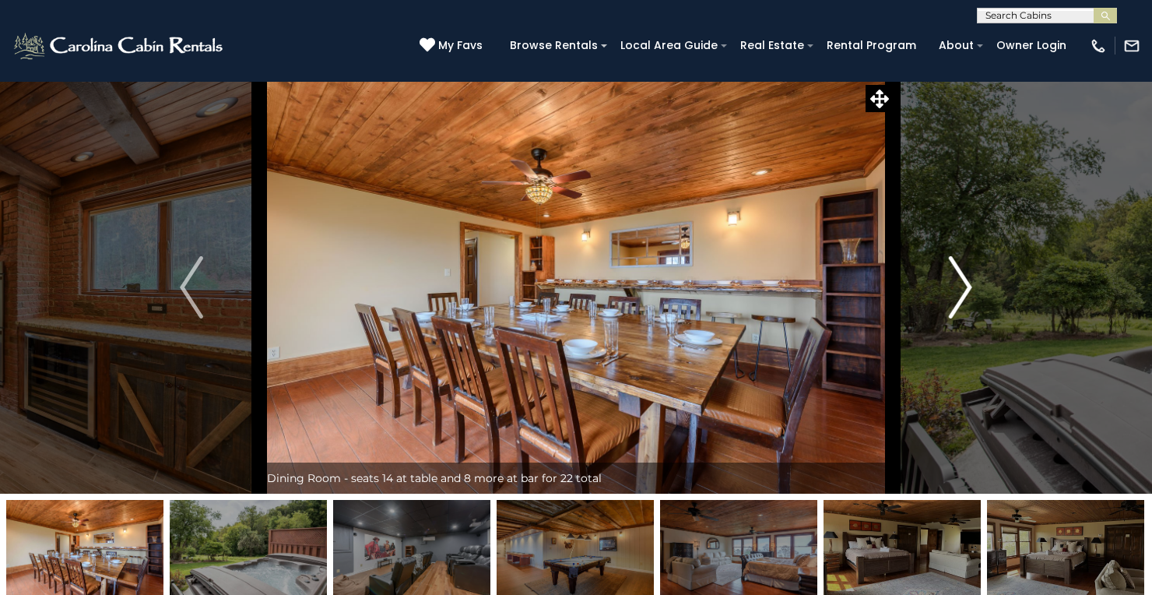
click at [962, 284] on img "Next" at bounding box center [960, 287] width 23 height 62
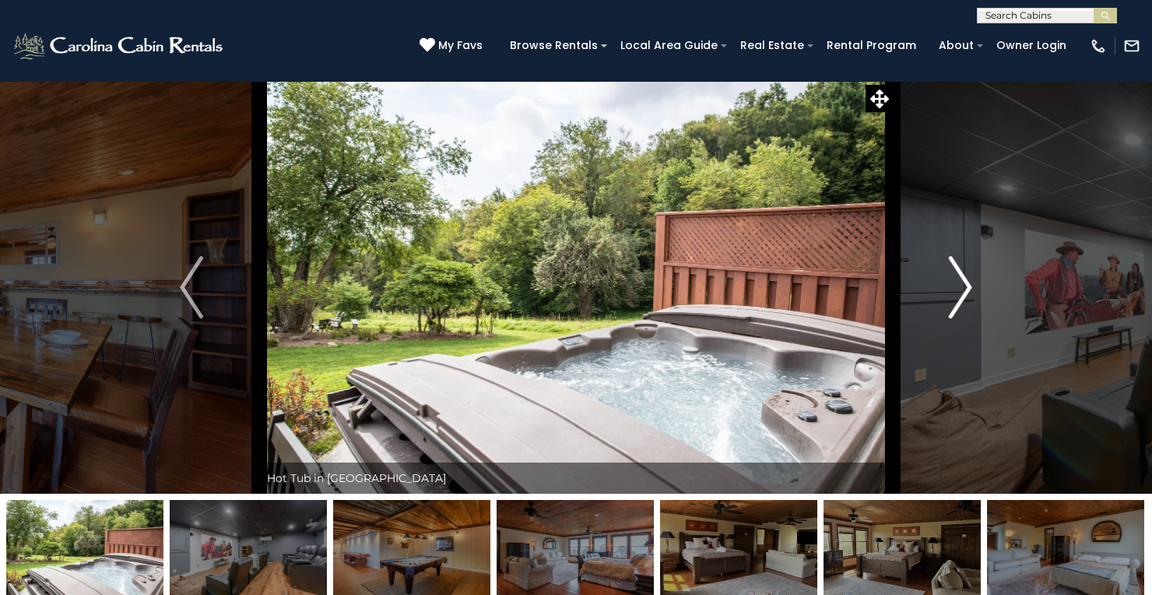
click at [962, 284] on img "Next" at bounding box center [960, 287] width 23 height 62
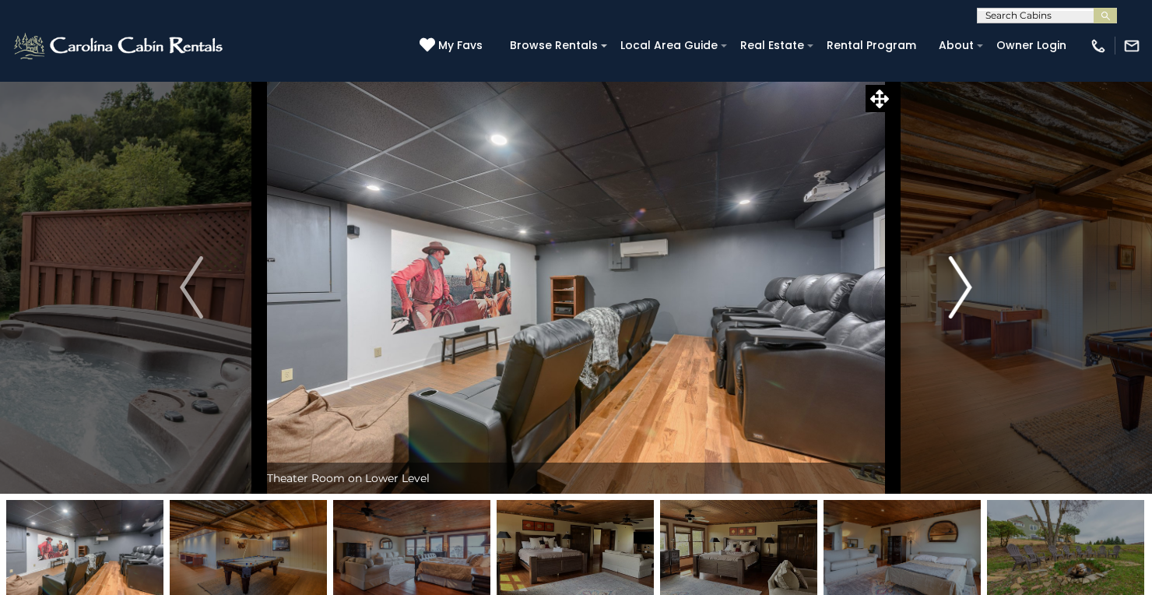
click at [962, 284] on img "Next" at bounding box center [960, 287] width 23 height 62
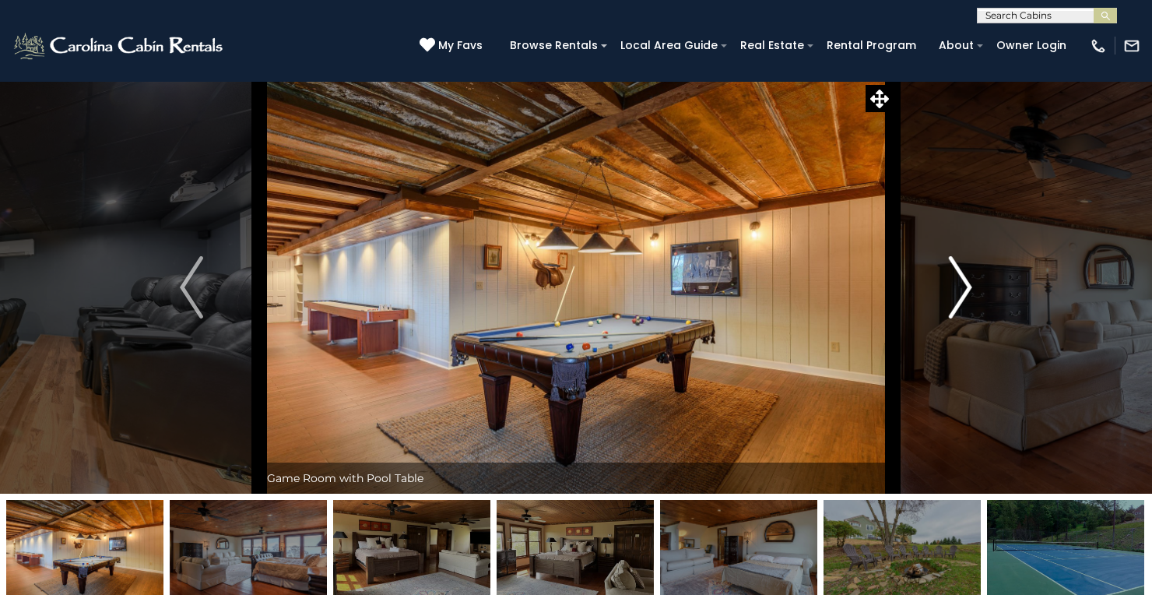
click at [962, 284] on img "Next" at bounding box center [960, 287] width 23 height 62
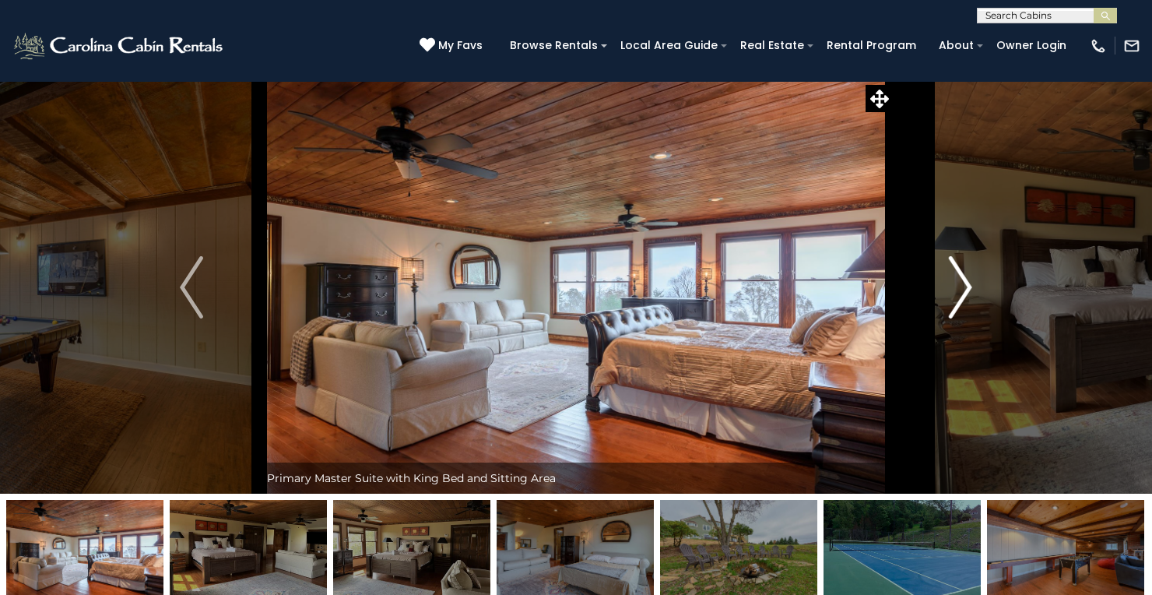
click at [962, 284] on img "Next" at bounding box center [960, 287] width 23 height 62
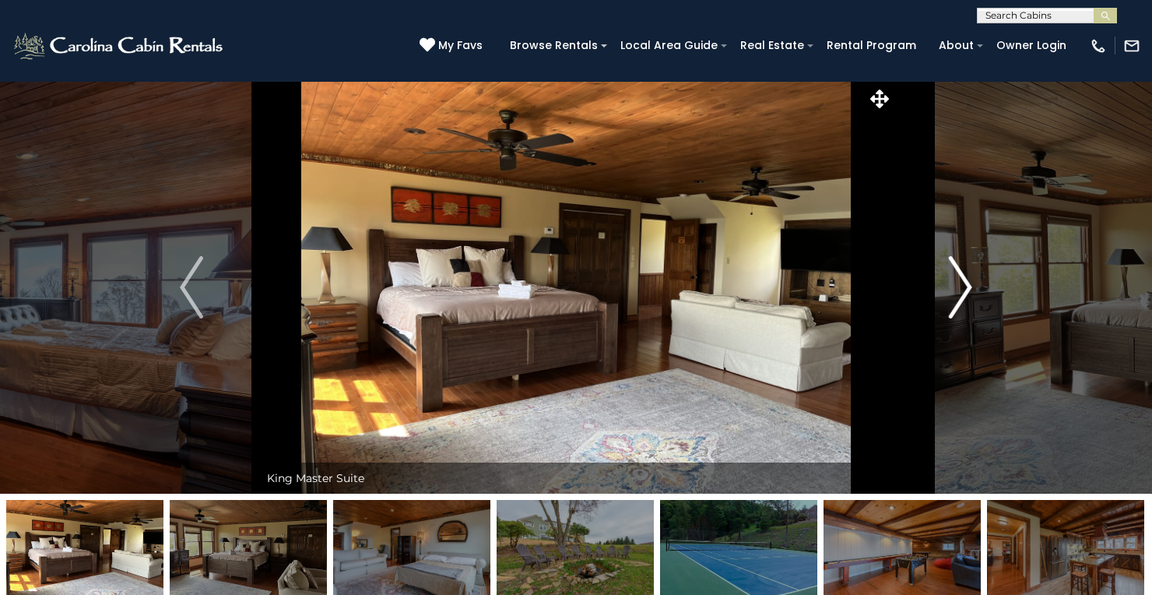
click at [962, 284] on img "Next" at bounding box center [960, 287] width 23 height 62
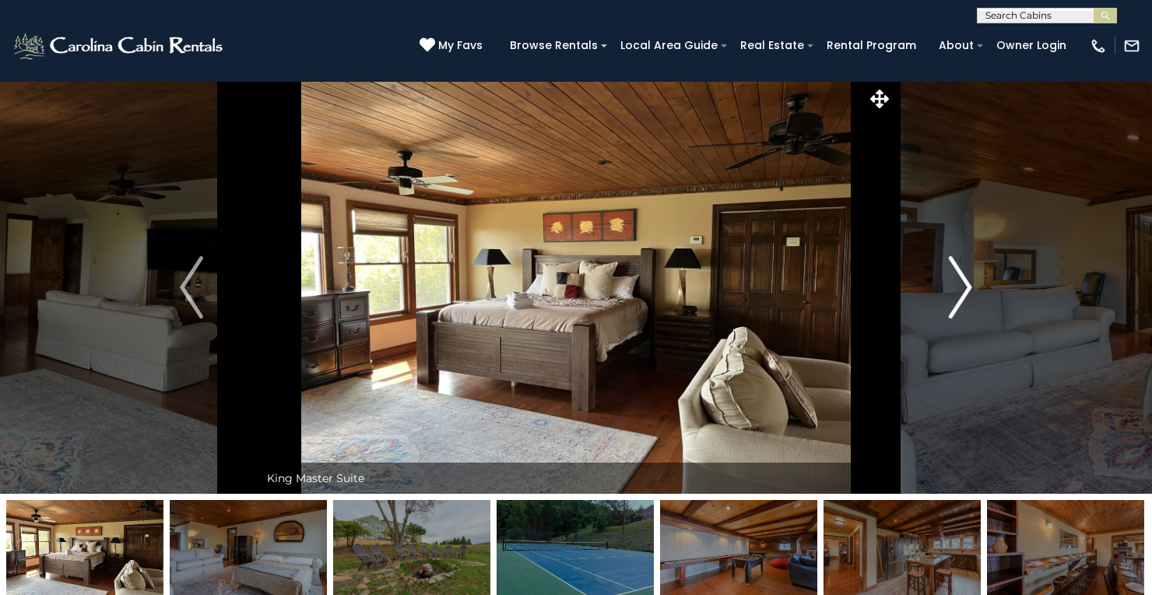
click at [962, 284] on img "Next" at bounding box center [960, 287] width 23 height 62
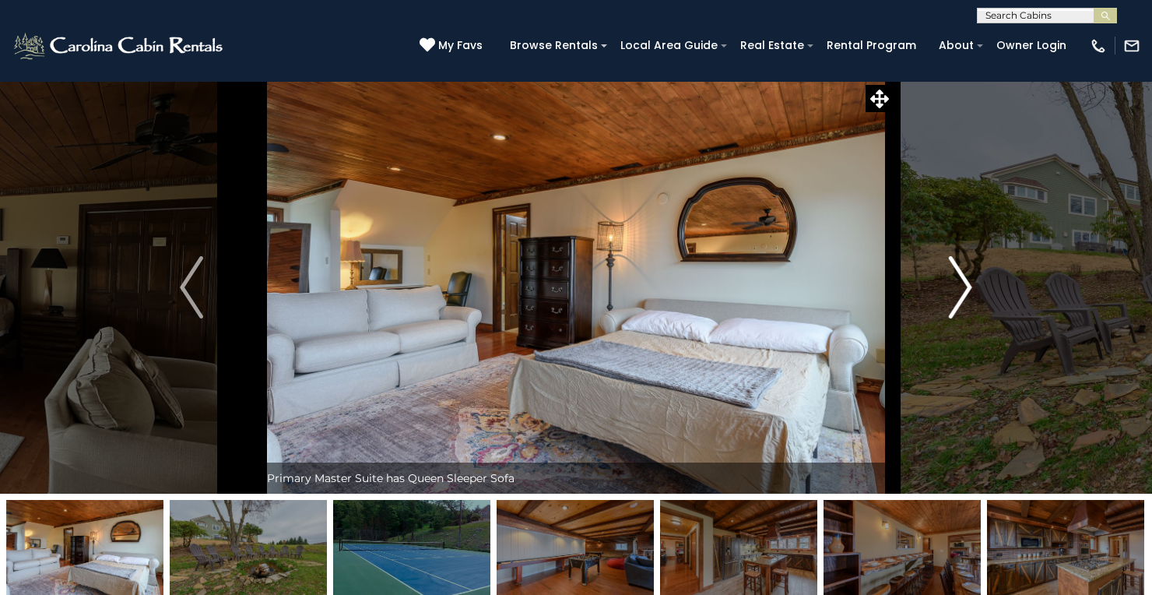
click at [962, 284] on img "Next" at bounding box center [960, 287] width 23 height 62
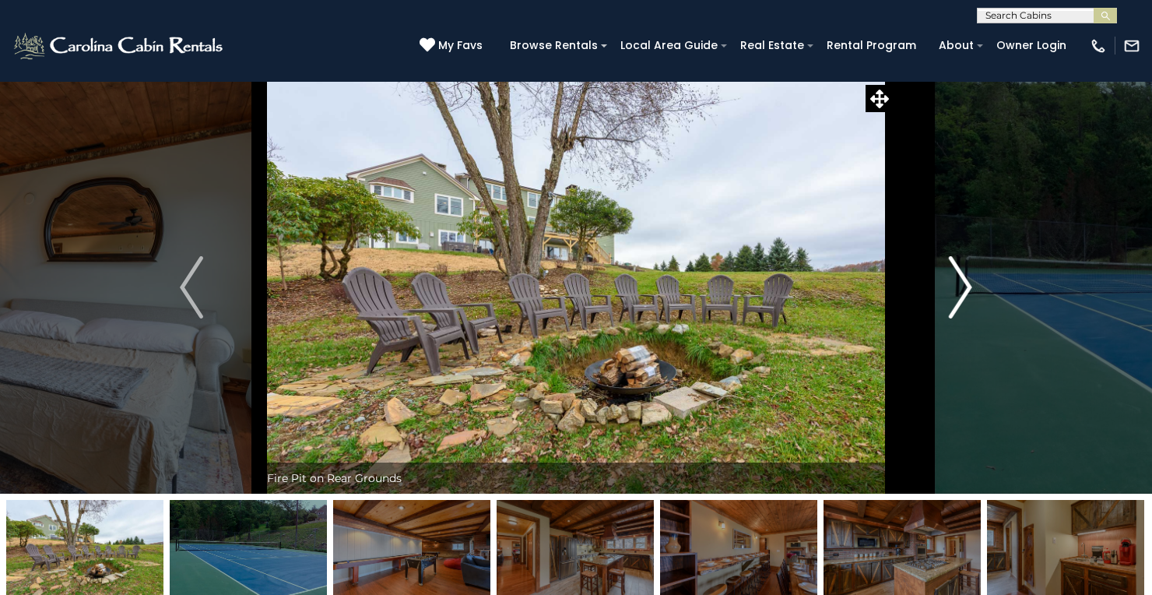
click at [962, 282] on img "Next" at bounding box center [960, 287] width 23 height 62
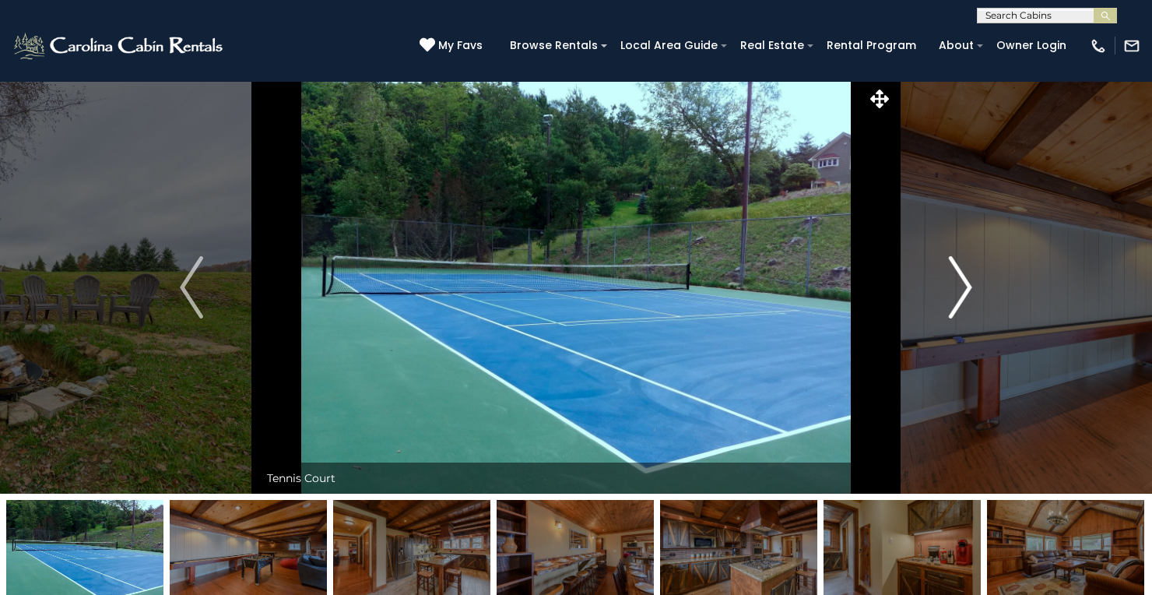
click at [962, 282] on img "Next" at bounding box center [960, 287] width 23 height 62
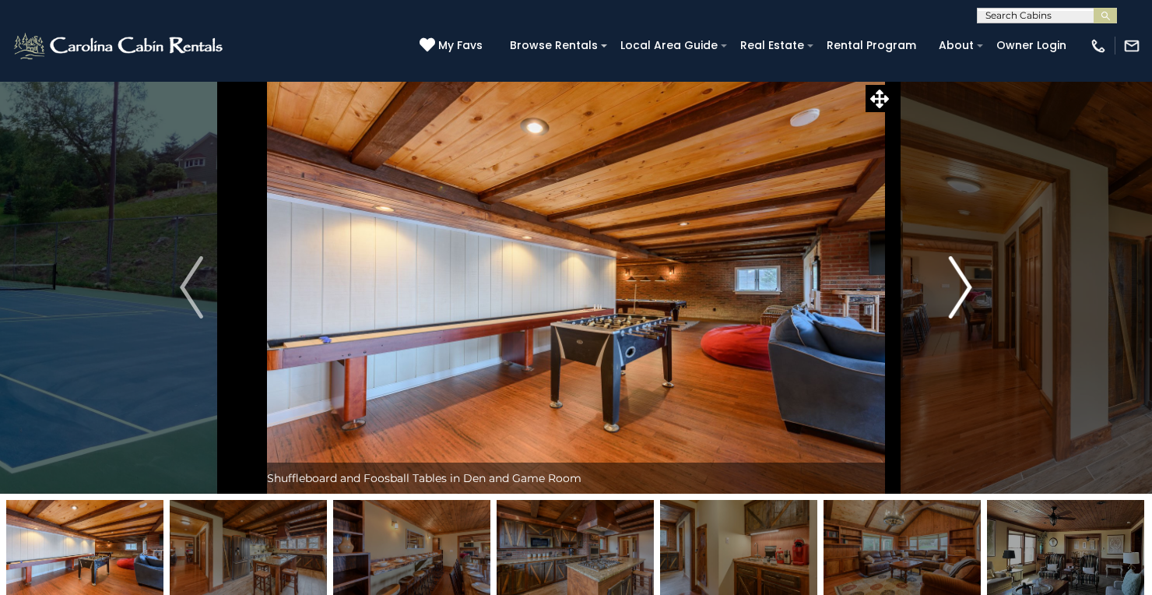
click at [962, 282] on img "Next" at bounding box center [960, 287] width 23 height 62
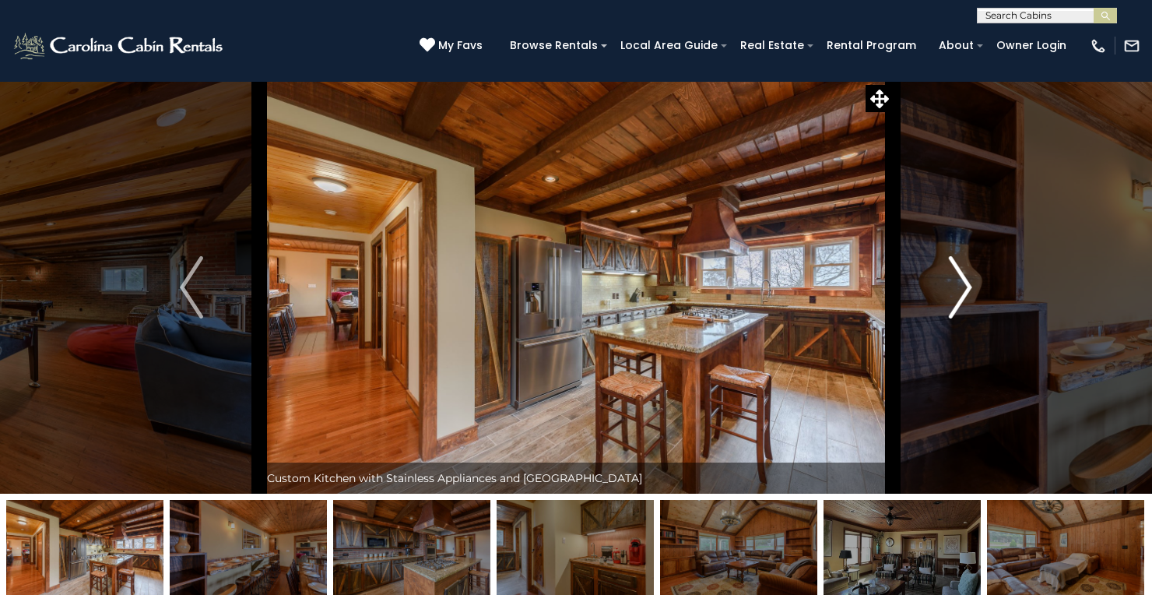
click at [962, 282] on img "Next" at bounding box center [960, 287] width 23 height 62
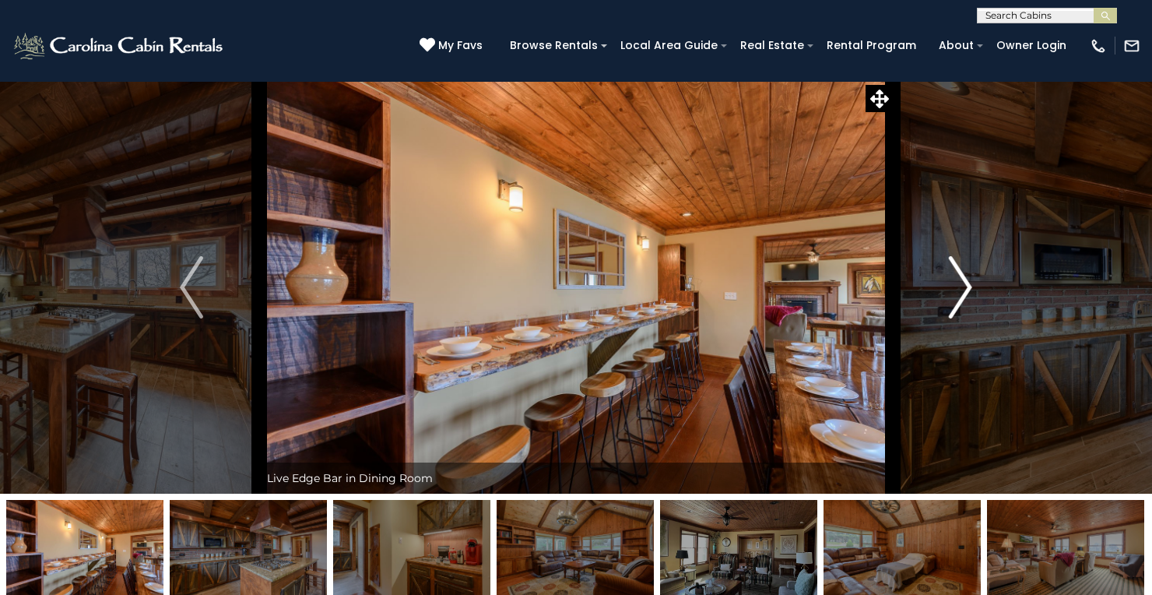
click at [962, 282] on img "Next" at bounding box center [960, 287] width 23 height 62
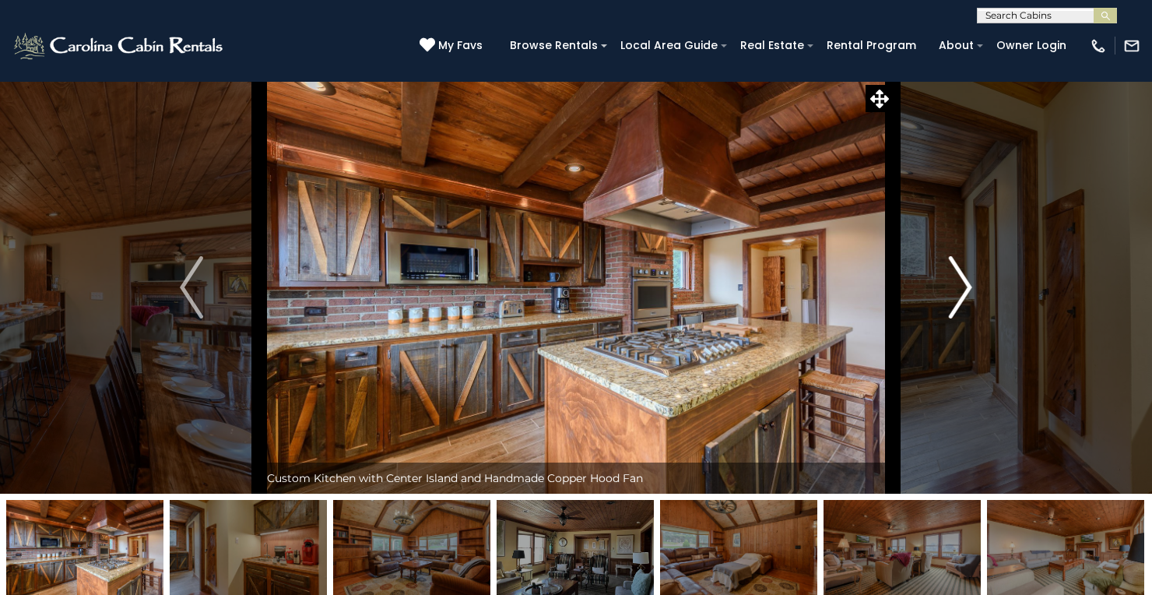
click at [962, 282] on img "Next" at bounding box center [960, 287] width 23 height 62
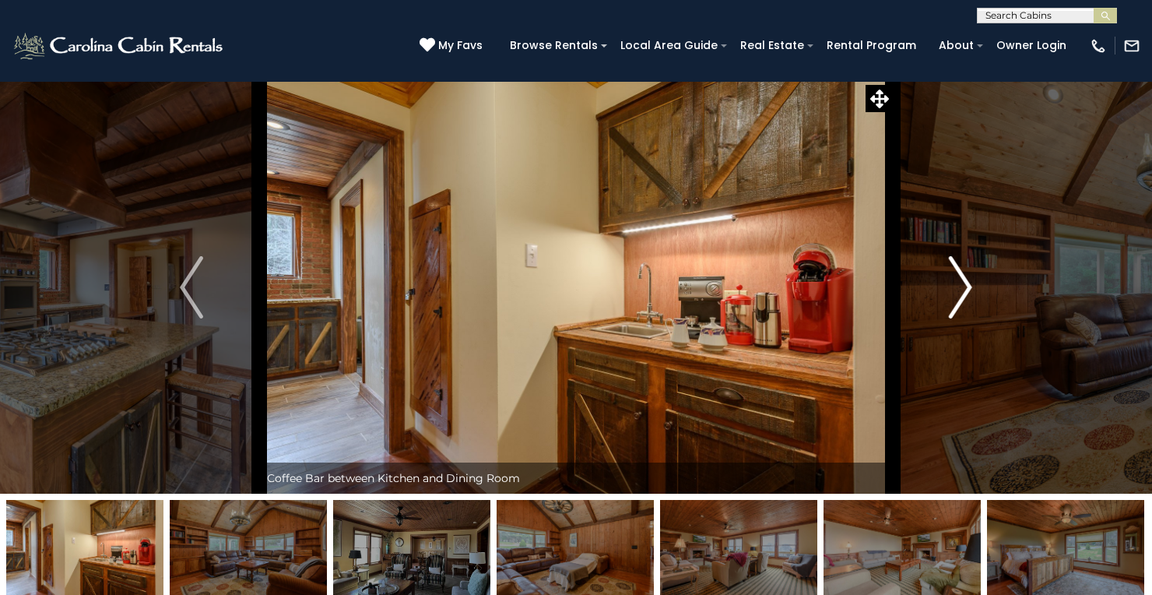
click at [962, 282] on img "Next" at bounding box center [960, 287] width 23 height 62
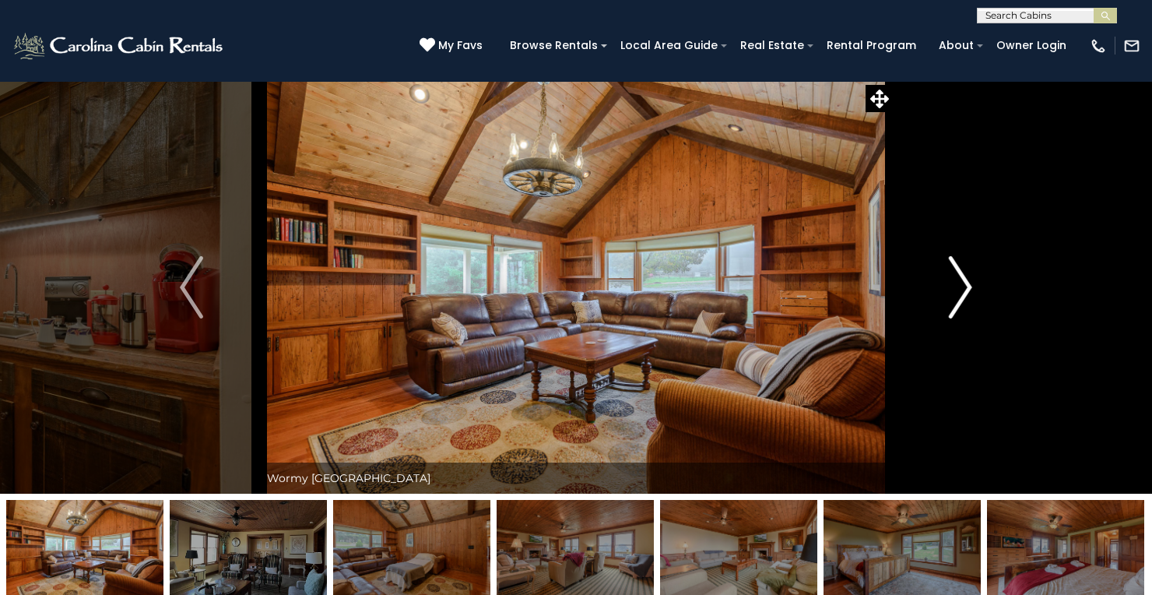
click at [962, 282] on img "Next" at bounding box center [960, 287] width 23 height 62
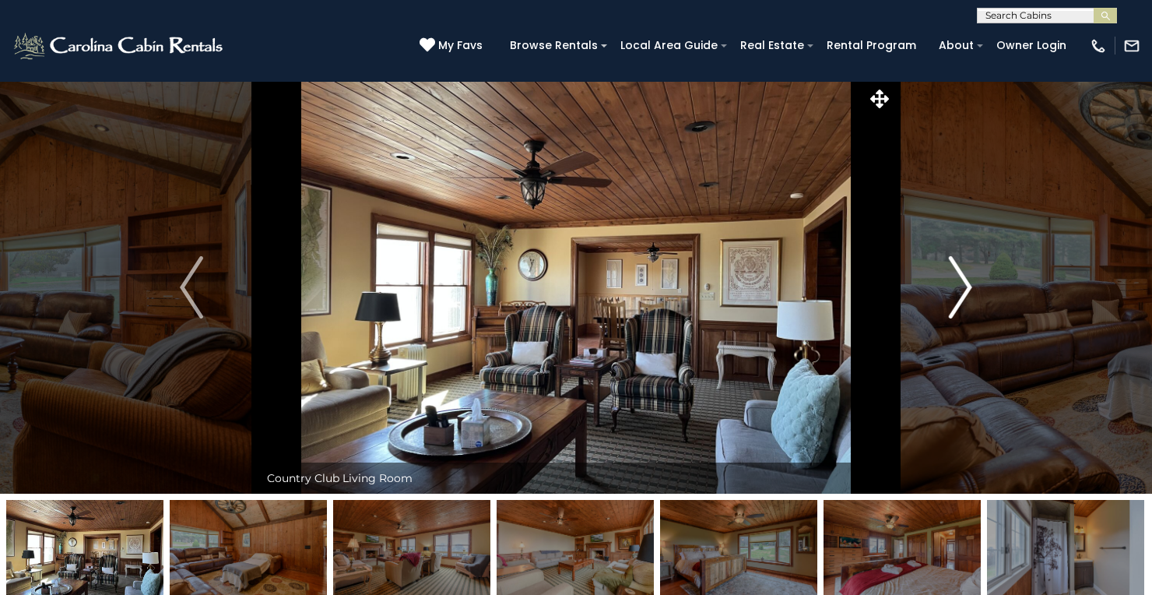
click at [962, 282] on img "Next" at bounding box center [960, 287] width 23 height 62
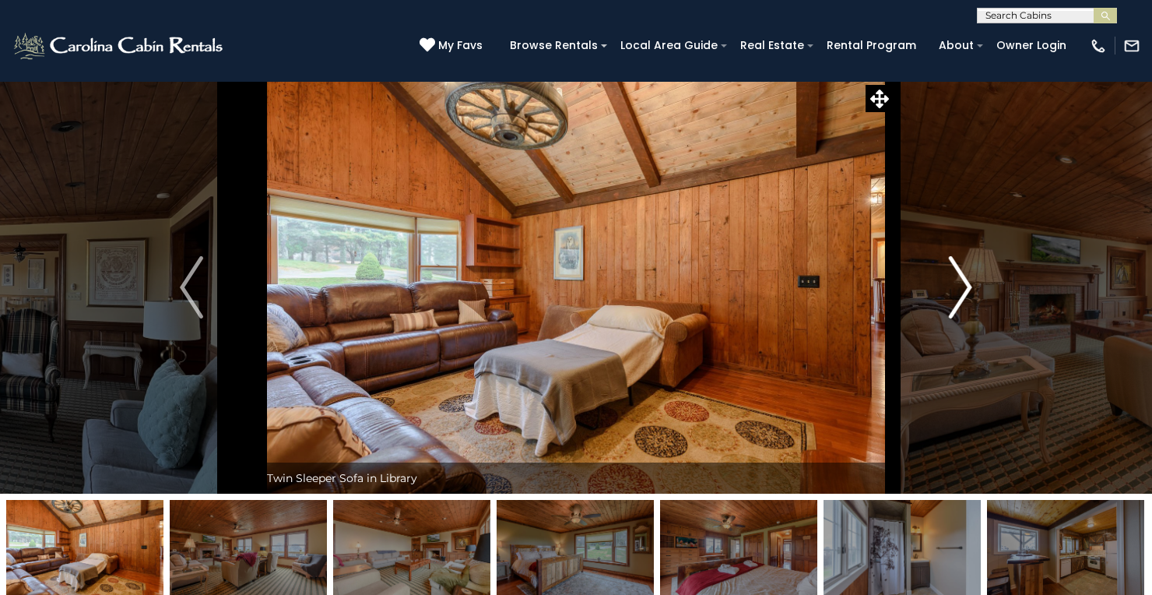
click at [962, 280] on img "Next" at bounding box center [960, 287] width 23 height 62
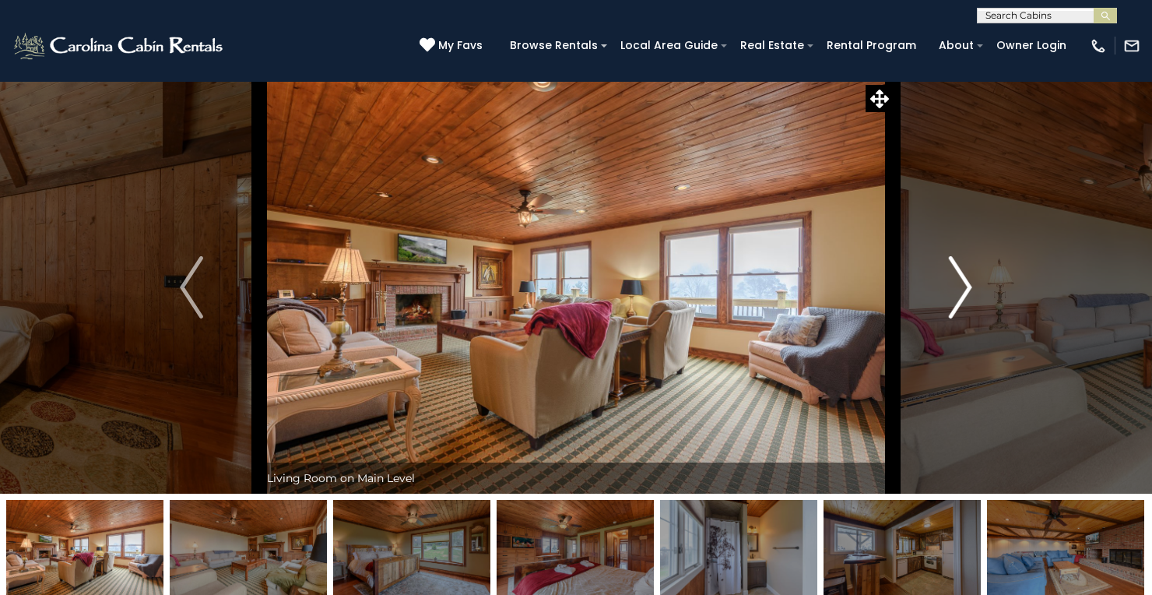
click at [962, 280] on img "Next" at bounding box center [960, 287] width 23 height 62
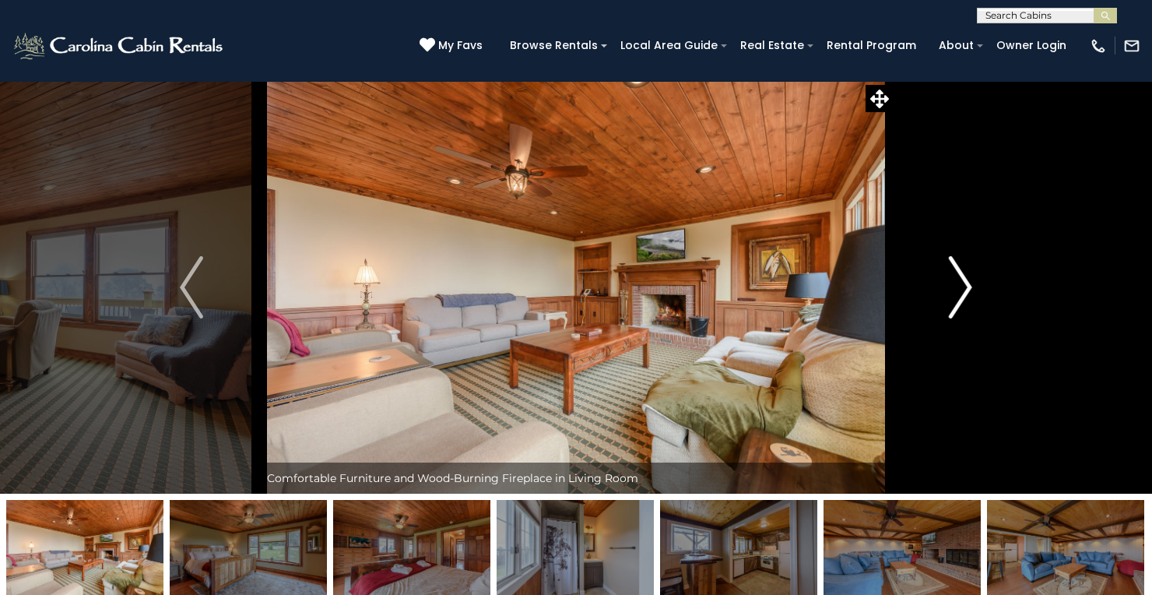
click at [962, 280] on img "Next" at bounding box center [960, 287] width 23 height 62
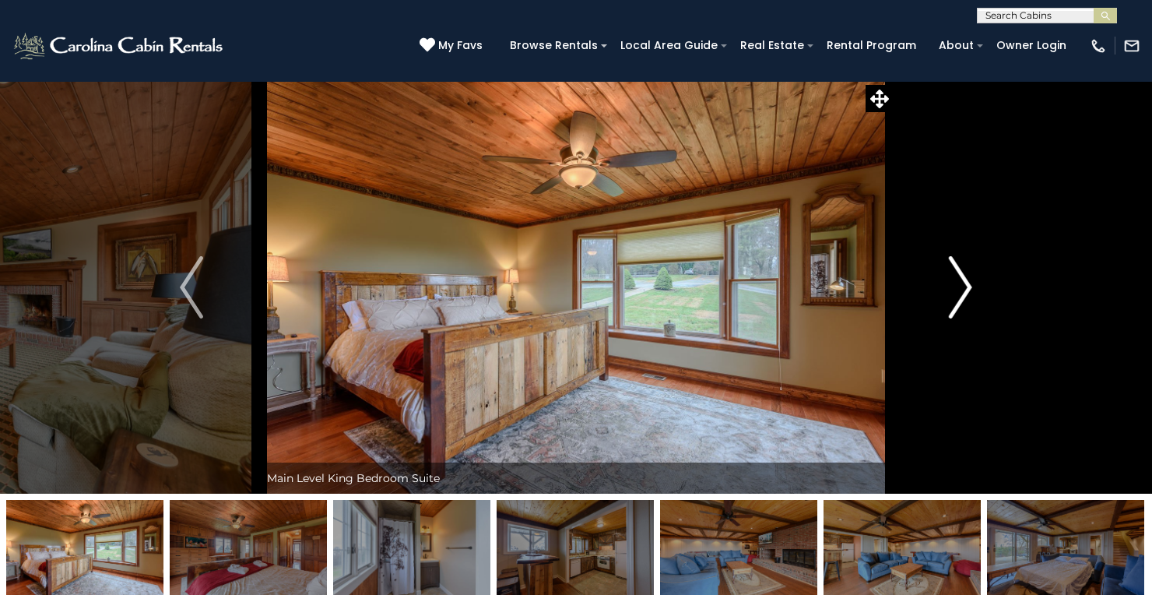
click at [962, 280] on img "Next" at bounding box center [960, 287] width 23 height 62
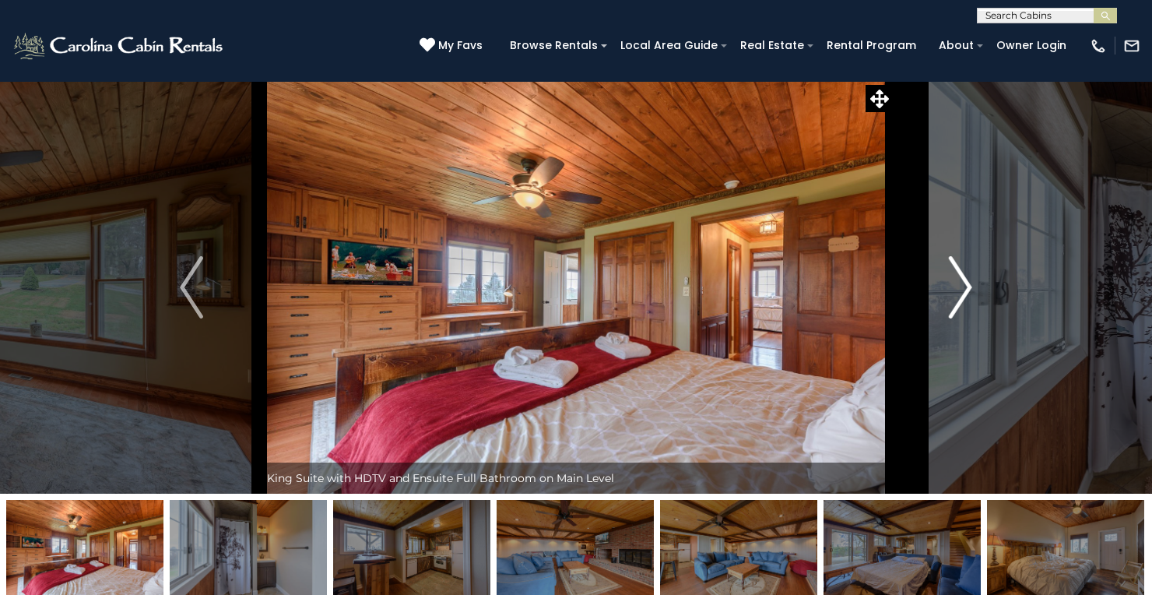
click at [962, 280] on img "Next" at bounding box center [960, 287] width 23 height 62
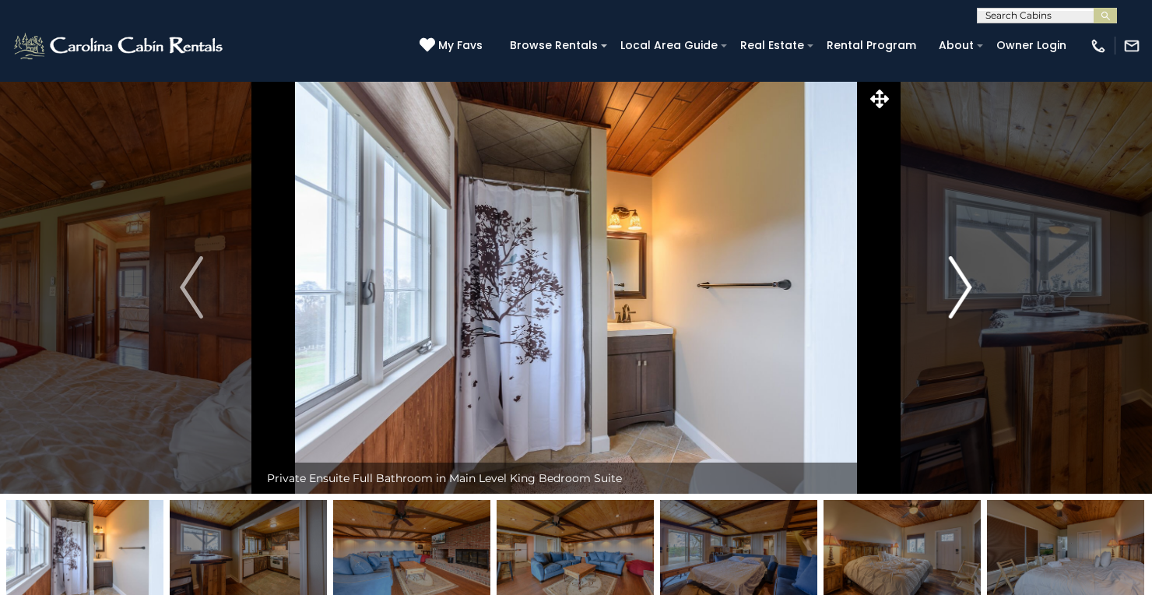
click at [962, 280] on img "Next" at bounding box center [960, 287] width 23 height 62
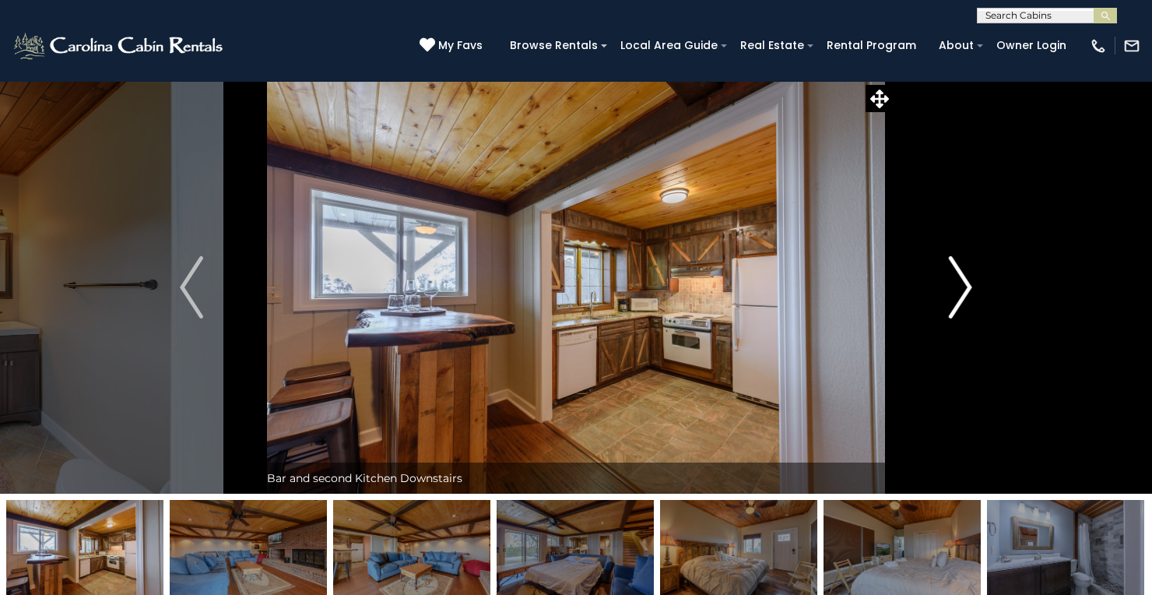
click at [962, 280] on img "Next" at bounding box center [960, 287] width 23 height 62
